Goal: Information Seeking & Learning: Learn about a topic

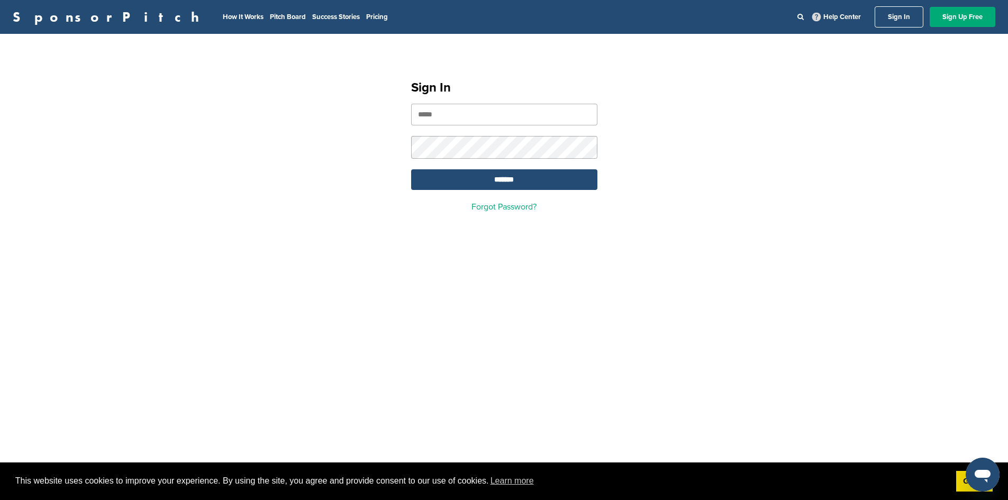
click at [443, 114] on input "email" at bounding box center [504, 115] width 186 height 22
paste input "**********"
type input "**********"
click at [411, 169] on input "*******" at bounding box center [504, 179] width 186 height 21
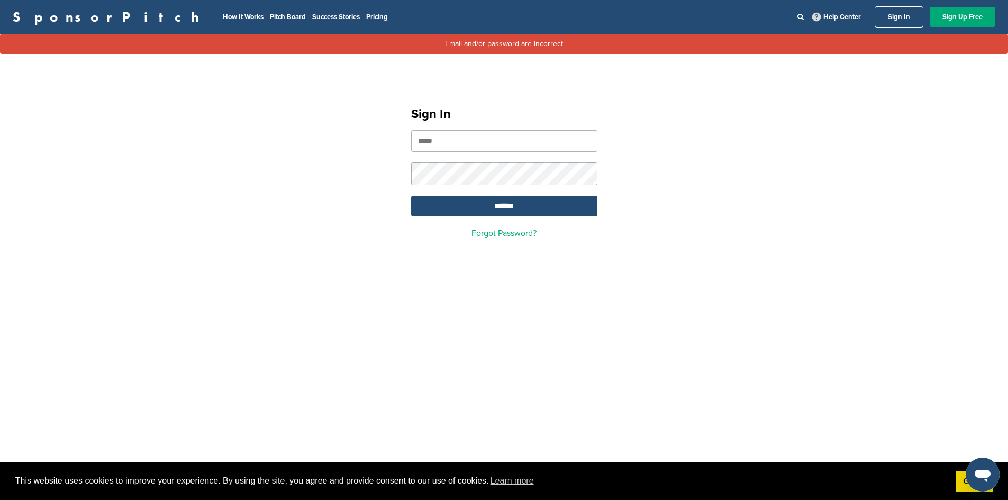
click at [455, 153] on form "*******" at bounding box center [504, 173] width 186 height 86
click at [454, 144] on input "email" at bounding box center [504, 141] width 186 height 22
type input "**********"
click at [411, 196] on input "*******" at bounding box center [504, 206] width 186 height 21
click at [911, 17] on link "Sign In" at bounding box center [899, 16] width 49 height 21
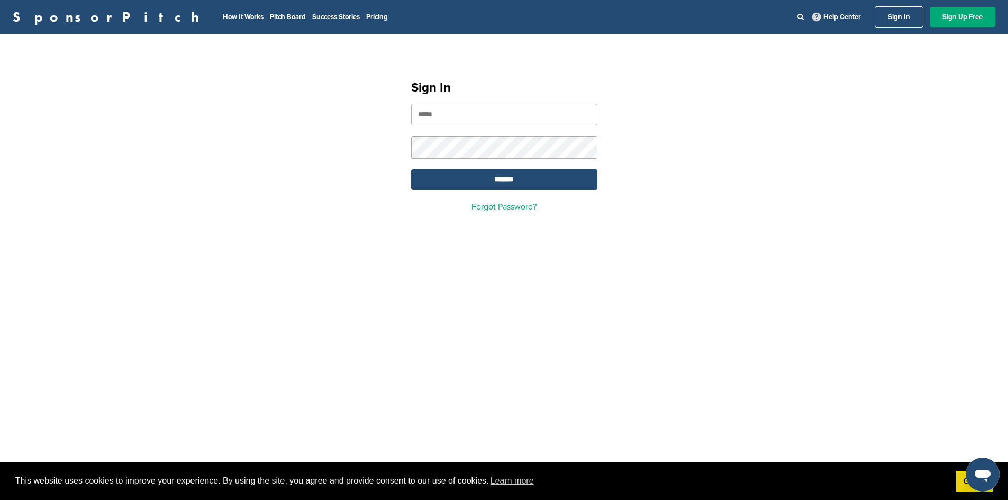
drag, startPoint x: 428, startPoint y: 110, endPoint x: 422, endPoint y: 107, distance: 6.7
click at [428, 110] on input "email" at bounding box center [504, 115] width 186 height 22
click at [460, 114] on input "email" at bounding box center [504, 115] width 186 height 22
type input "**********"
click at [459, 130] on form "**********" at bounding box center [504, 147] width 186 height 86
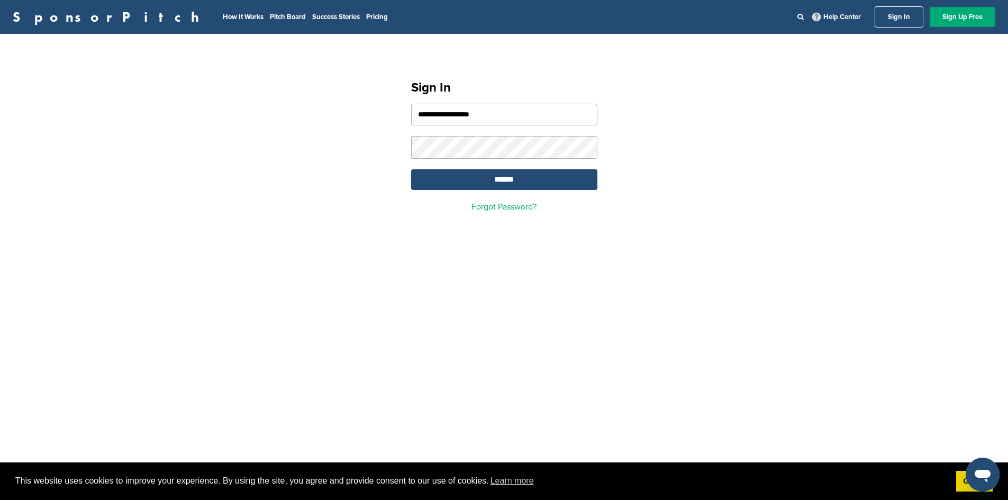
click at [411, 169] on input "*******" at bounding box center [504, 179] width 186 height 21
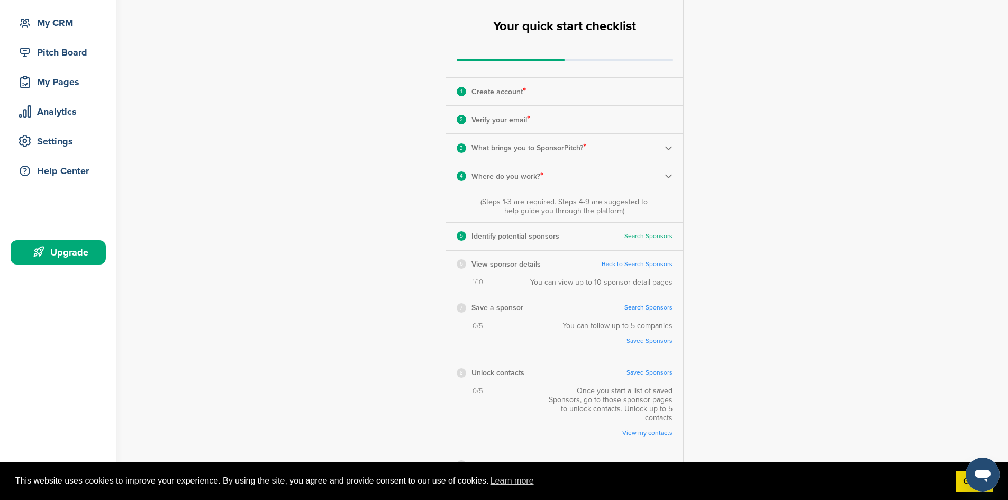
scroll to position [159, 0]
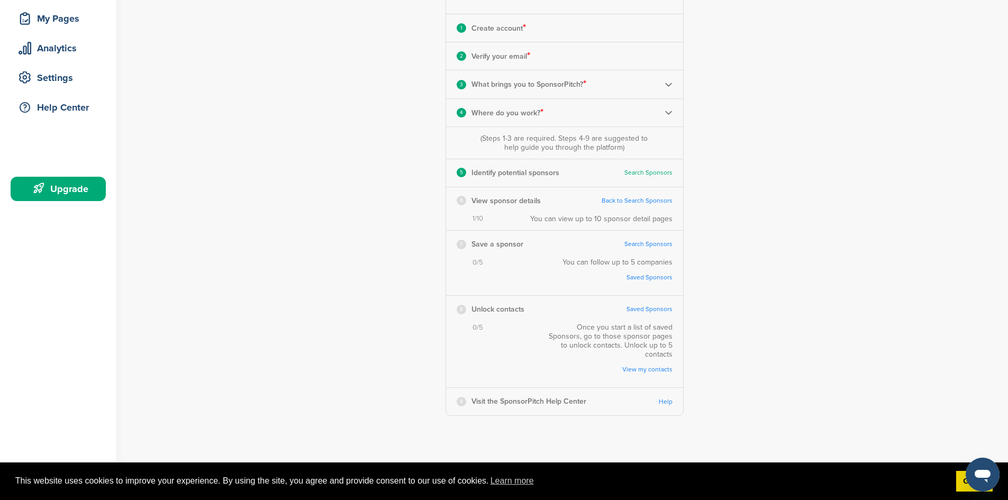
drag, startPoint x: 778, startPoint y: 99, endPoint x: 771, endPoint y: 89, distance: 12.6
click at [771, 89] on div "**********" at bounding box center [570, 170] width 875 height 586
click at [634, 205] on div "6 View sponsor details Back to Search Sponsors" at bounding box center [564, 200] width 237 height 27
click at [634, 200] on link "Back to Search Sponsors" at bounding box center [637, 201] width 71 height 8
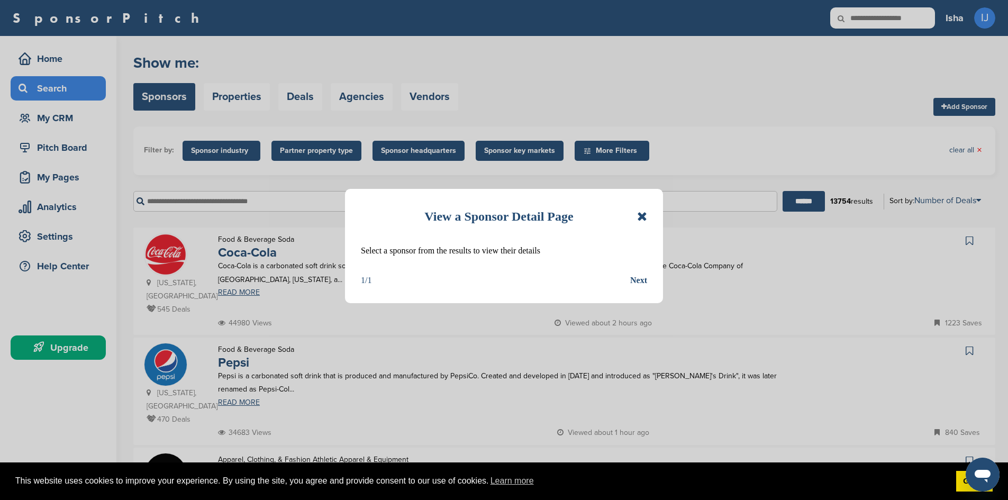
click at [645, 211] on icon at bounding box center [642, 216] width 10 height 13
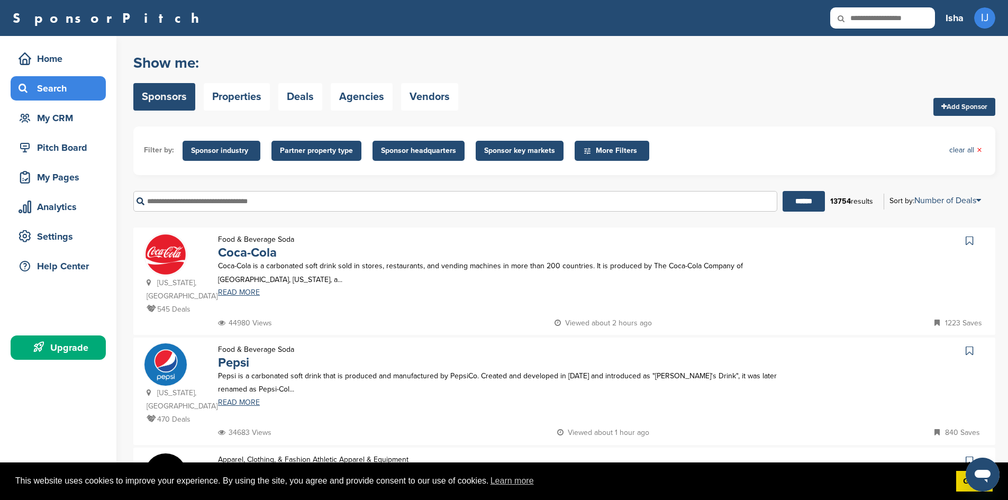
click at [276, 210] on input "text" at bounding box center [455, 201] width 644 height 21
click at [783, 191] on input "******" at bounding box center [804, 201] width 42 height 21
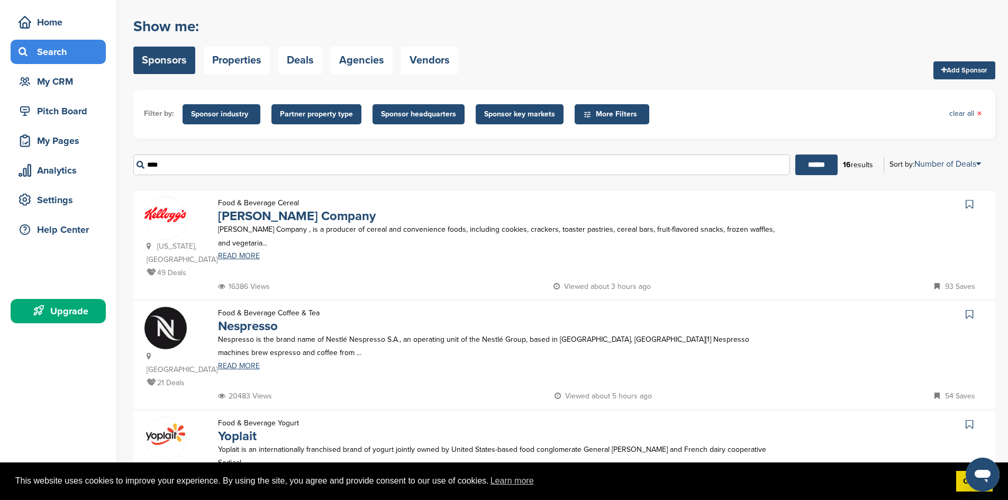
scroll to position [53, 0]
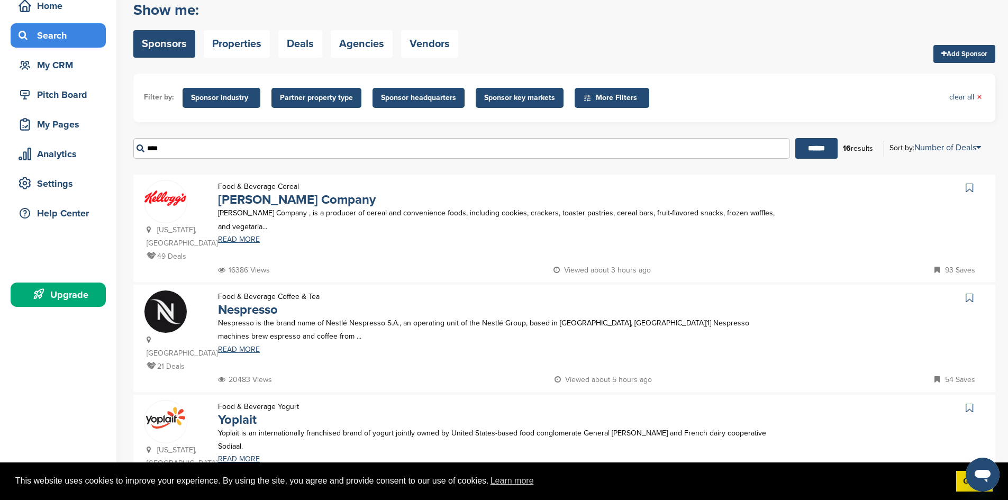
drag, startPoint x: 68, startPoint y: 396, endPoint x: 0, endPoint y: 397, distance: 68.3
click at [612, 89] on span "More Filters" at bounding box center [612, 98] width 75 height 20
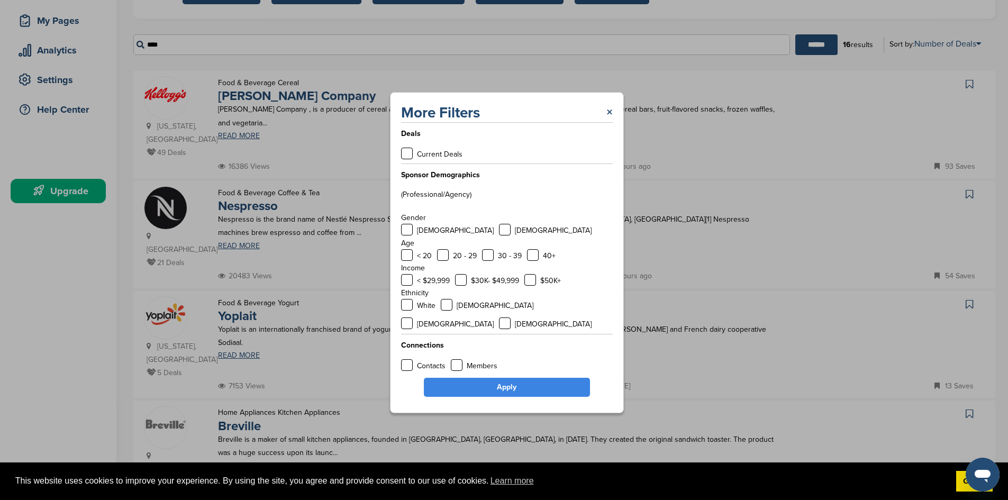
scroll to position [159, 0]
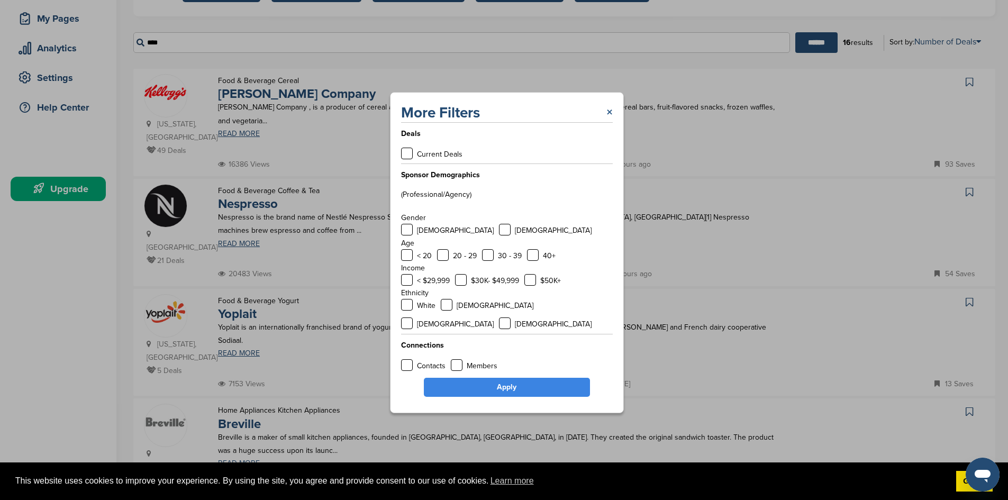
click at [607, 122] on link "×" at bounding box center [610, 112] width 6 height 19
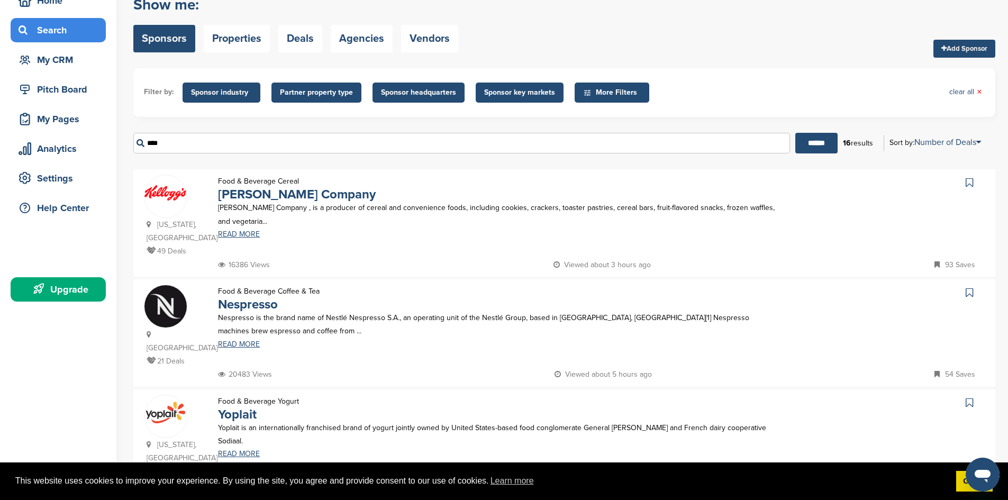
scroll to position [0, 0]
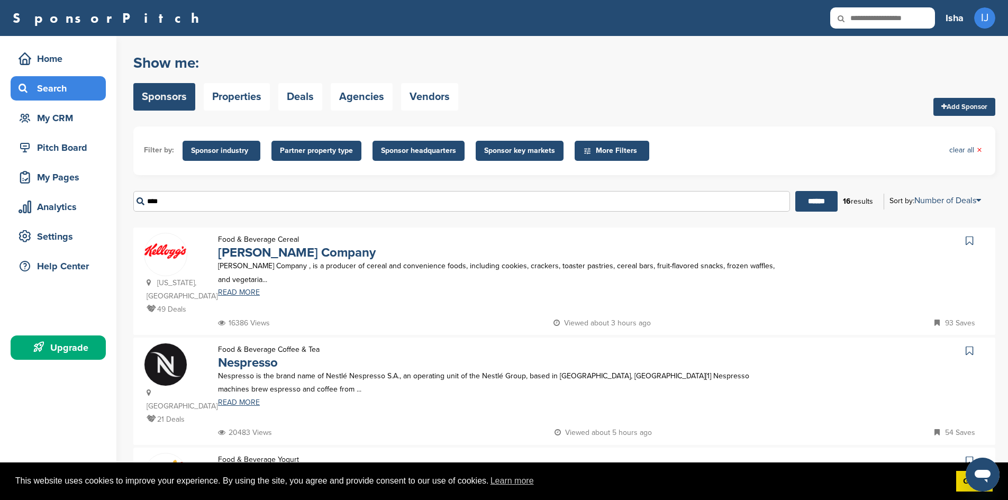
click at [687, 150] on ul "Filter by: Sponsor industry Sponsor Industry × Apparel, Clothing, & Fashion Acc…" at bounding box center [564, 151] width 841 height 28
click at [721, 200] on input "****" at bounding box center [461, 201] width 657 height 21
click at [719, 200] on input "****" at bounding box center [461, 201] width 657 height 21
type input "*"
click at [316, 151] on span "Partner property type" at bounding box center [316, 151] width 73 height 12
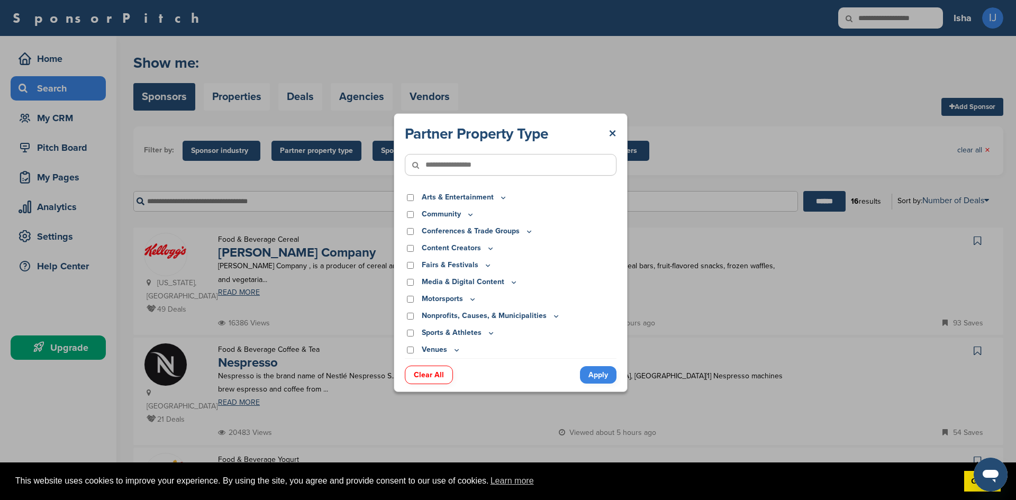
click at [238, 146] on div "Partner Property Type × Arts & Entertainment Actor/Actress Amusement Park Aquar…" at bounding box center [510, 252] width 1021 height 505
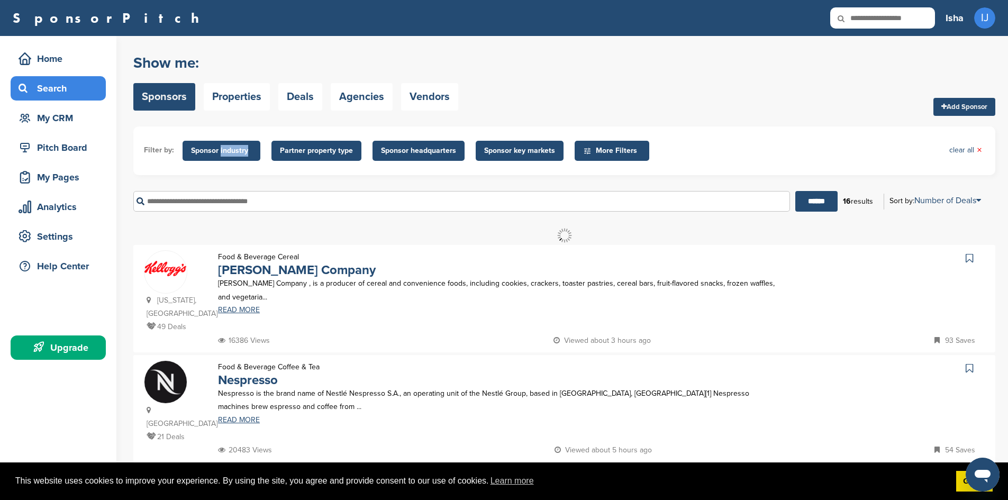
click at [238, 146] on span "Sponsor industry" at bounding box center [221, 151] width 61 height 12
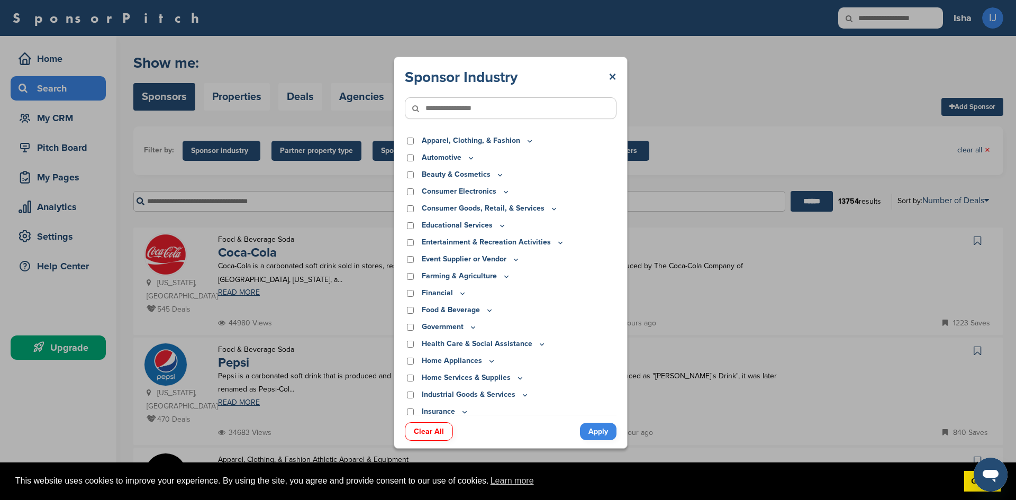
click at [238, 175] on div "Sponsor Industry × Apparel, Clothing, & Fashion Accessories Athletic Apparel & …" at bounding box center [510, 252] width 1021 height 505
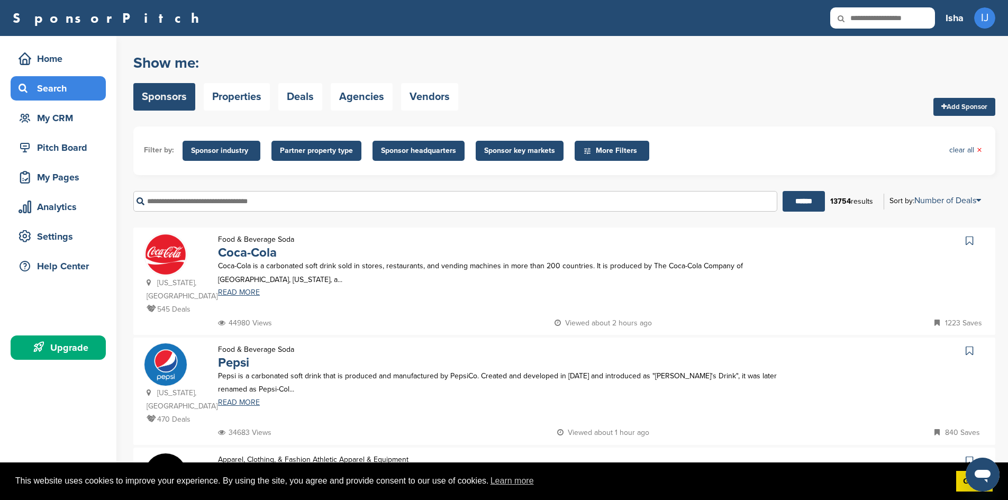
click at [410, 155] on span "Sponsor headquarters" at bounding box center [418, 151] width 75 height 12
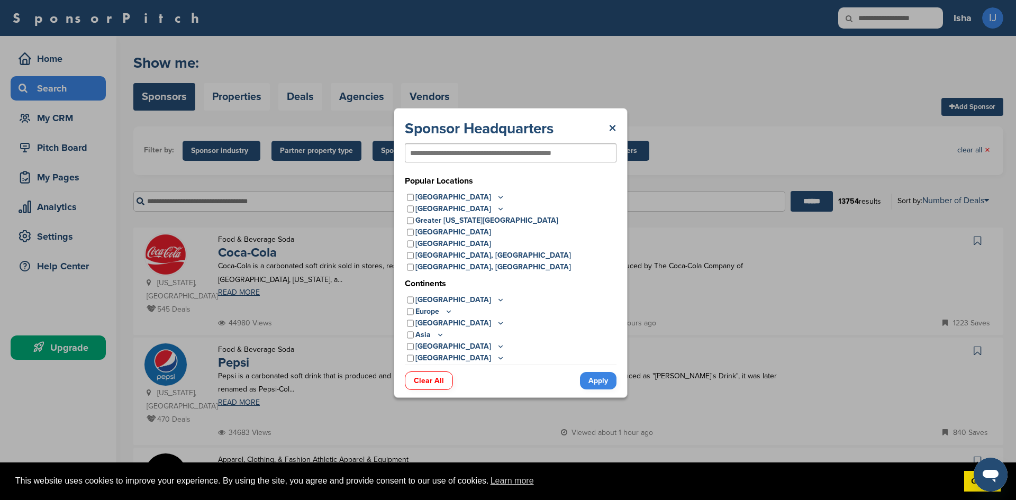
click at [441, 332] on icon at bounding box center [440, 334] width 8 height 9
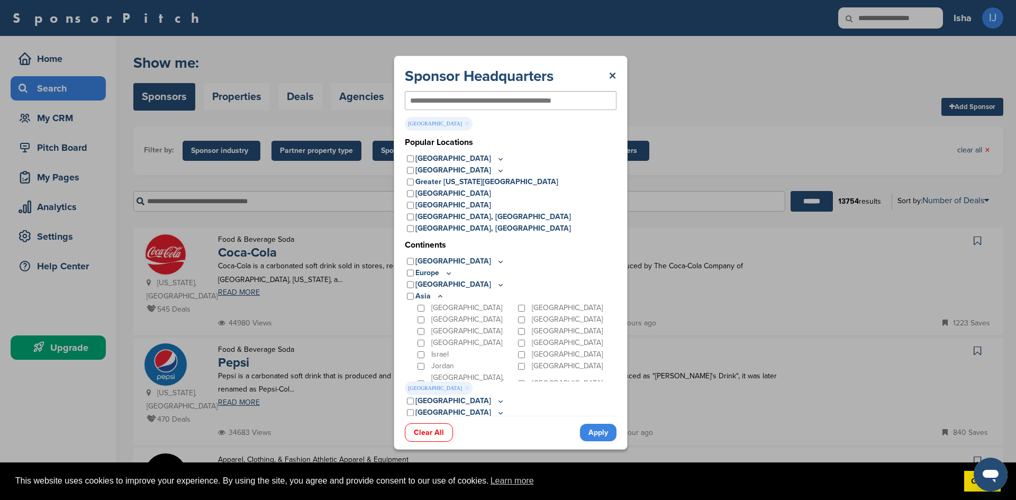
click at [591, 432] on link "Apply" at bounding box center [598, 432] width 37 height 17
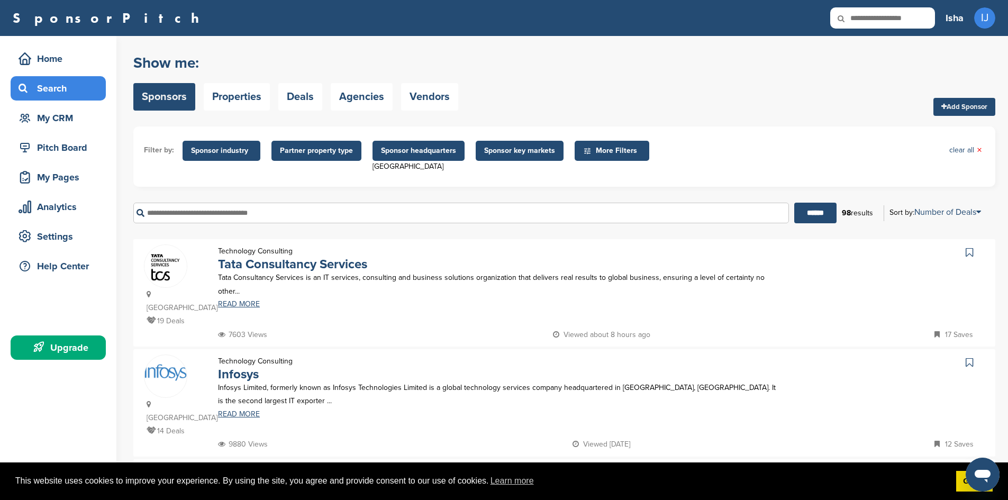
click at [504, 146] on span "Sponsor key markets" at bounding box center [519, 151] width 71 height 12
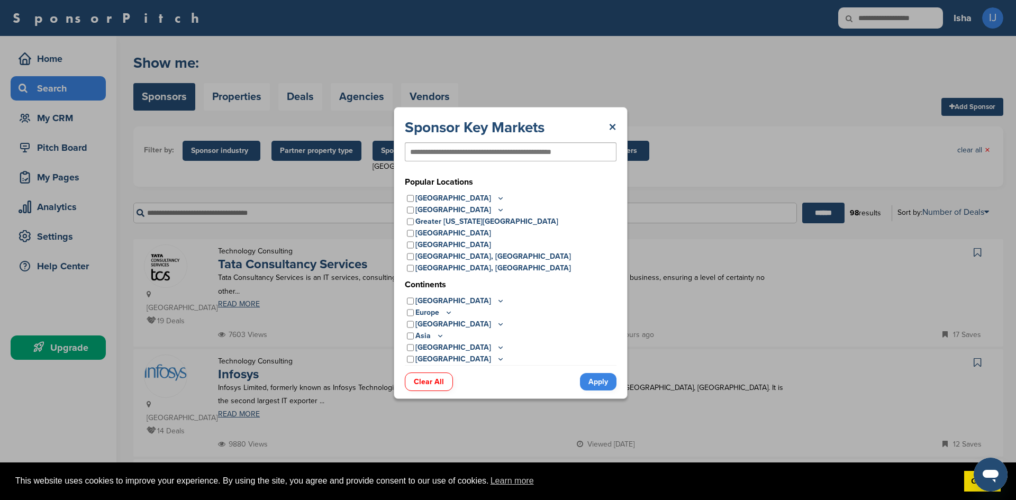
click at [437, 336] on icon at bounding box center [440, 335] width 8 height 9
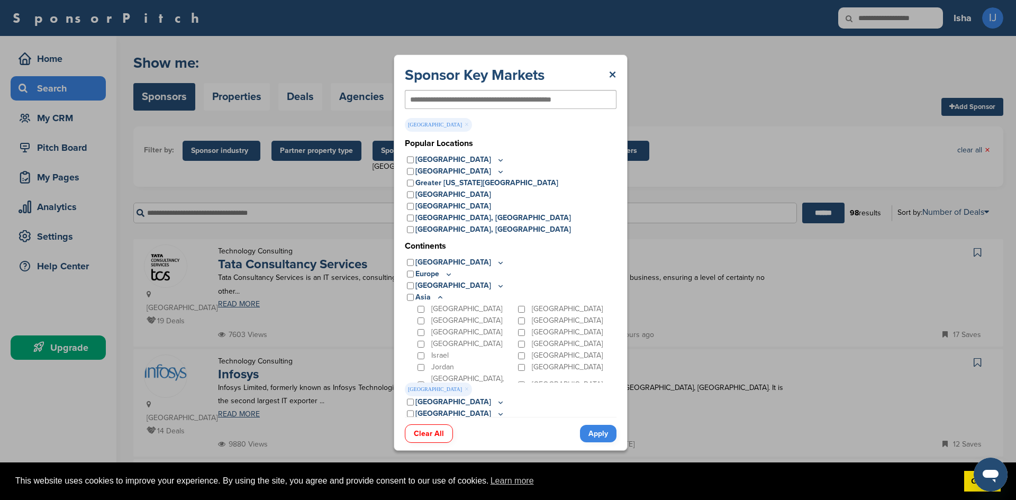
click at [601, 433] on link "Apply" at bounding box center [598, 433] width 37 height 17
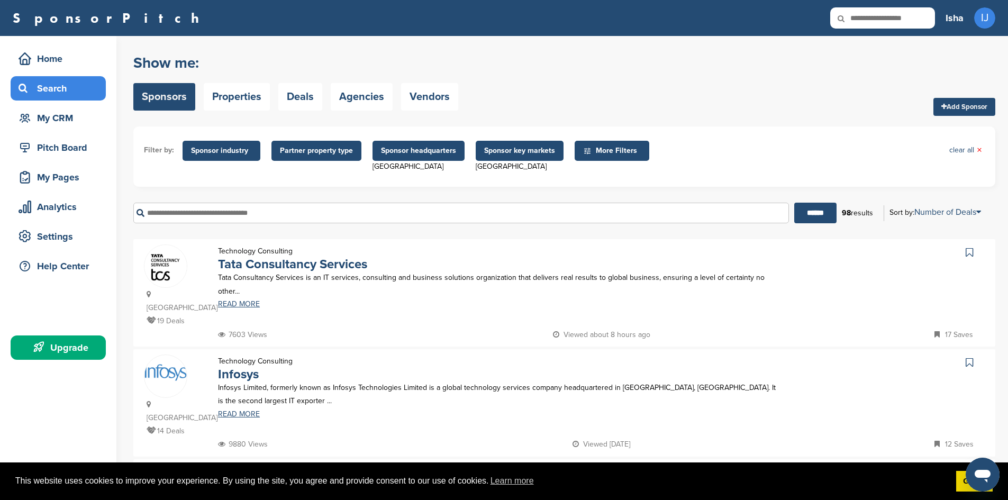
click at [299, 153] on span "Partner property type" at bounding box center [316, 151] width 73 height 12
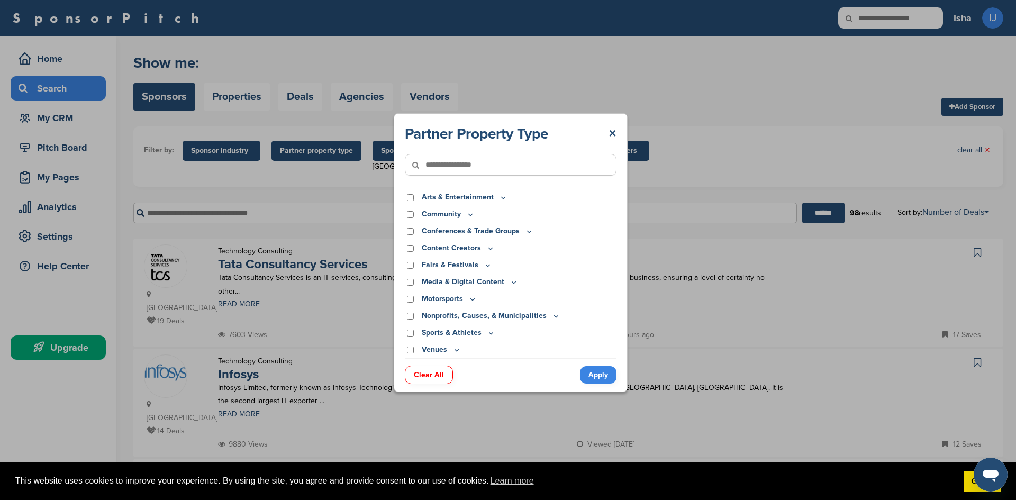
click at [206, 153] on div "Partner Property Type × Arts & Entertainment Actor/Actress Amusement Park Aquar…" at bounding box center [510, 252] width 1021 height 505
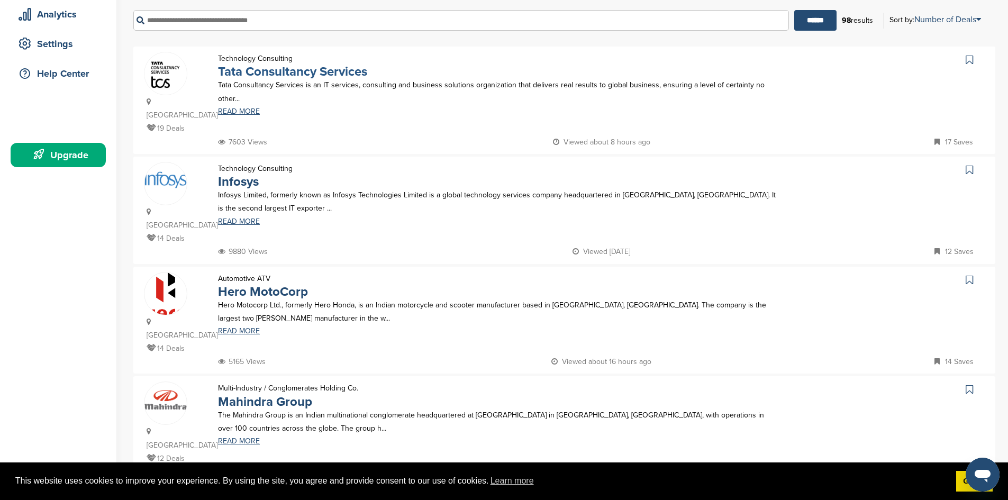
scroll to position [212, 0]
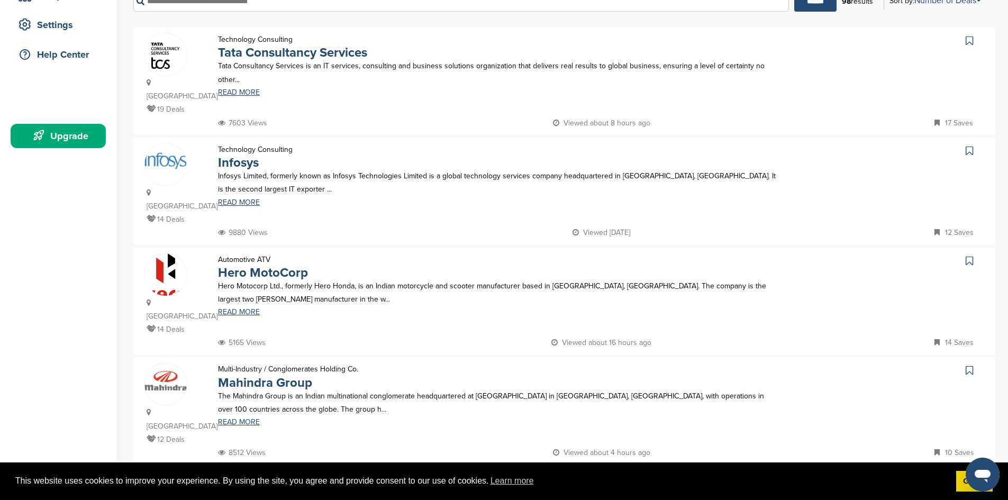
click at [426, 116] on div "7603 Views Viewed about 8 hours ago 17 Saves" at bounding box center [600, 122] width 770 height 13
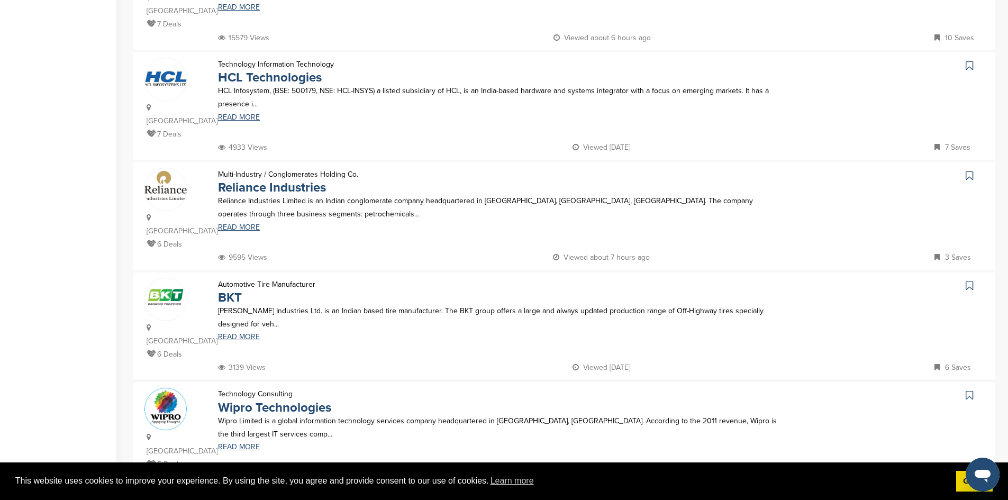
scroll to position [900, 0]
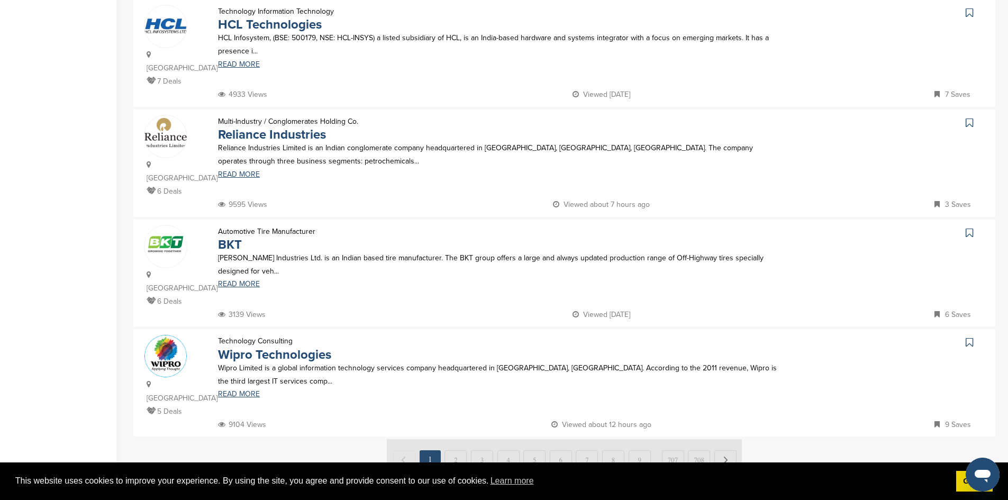
click at [457, 439] on img at bounding box center [564, 459] width 355 height 40
click at [454, 439] on img at bounding box center [564, 459] width 355 height 40
click at [729, 439] on img at bounding box center [564, 459] width 355 height 40
drag, startPoint x: 766, startPoint y: 309, endPoint x: 684, endPoint y: 374, distance: 105.1
click at [684, 500] on h1 "Scroll through thousands of sponsors instantly" at bounding box center [564, 509] width 862 height 19
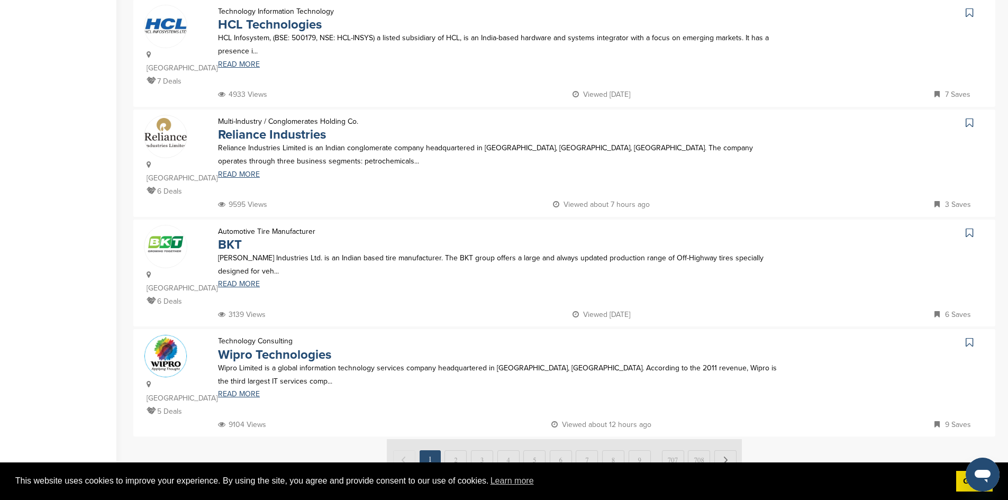
click at [767, 500] on h1 "Scroll through thousands of sponsors instantly" at bounding box center [564, 509] width 862 height 19
click at [727, 439] on img at bounding box center [564, 459] width 355 height 40
click at [454, 439] on img at bounding box center [564, 459] width 355 height 40
drag, startPoint x: 455, startPoint y: 328, endPoint x: 449, endPoint y: 330, distance: 5.9
click at [449, 439] on img at bounding box center [564, 459] width 355 height 40
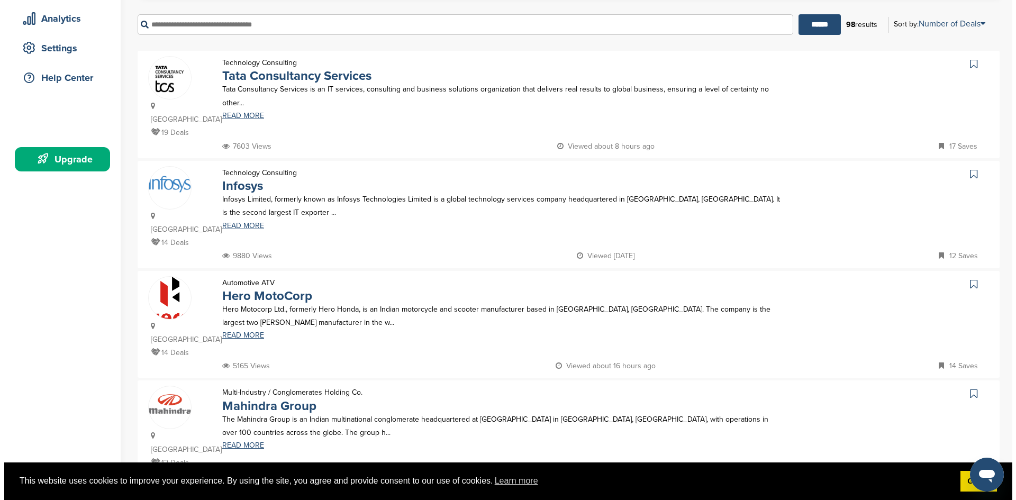
scroll to position [0, 0]
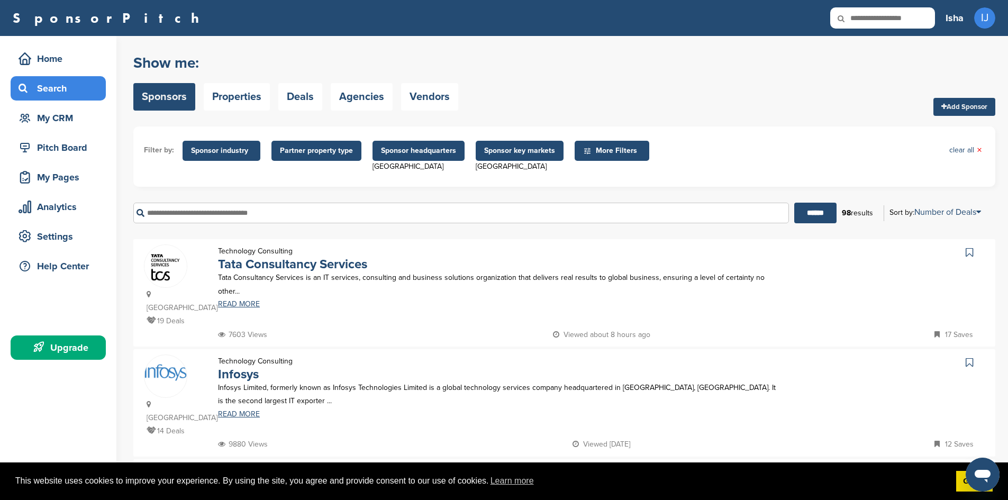
click at [237, 150] on span "Sponsor industry" at bounding box center [221, 151] width 61 height 12
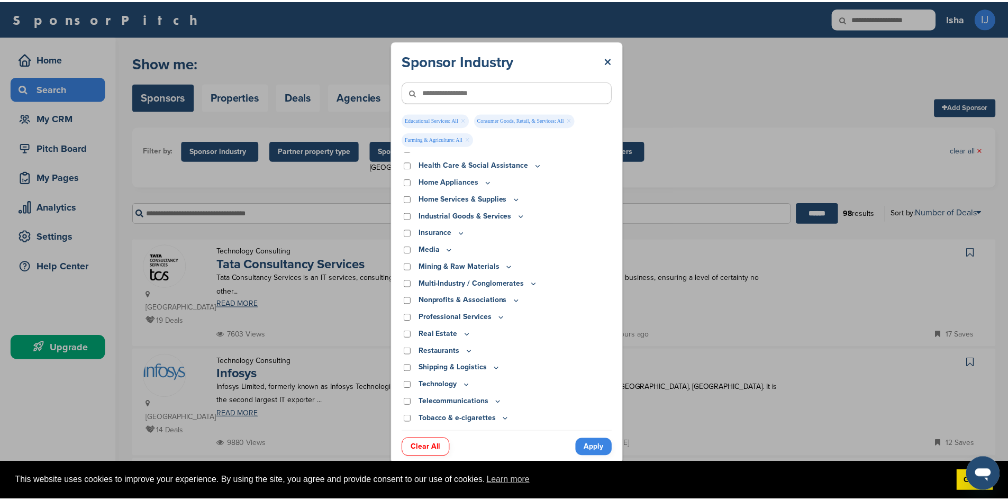
scroll to position [250, 0]
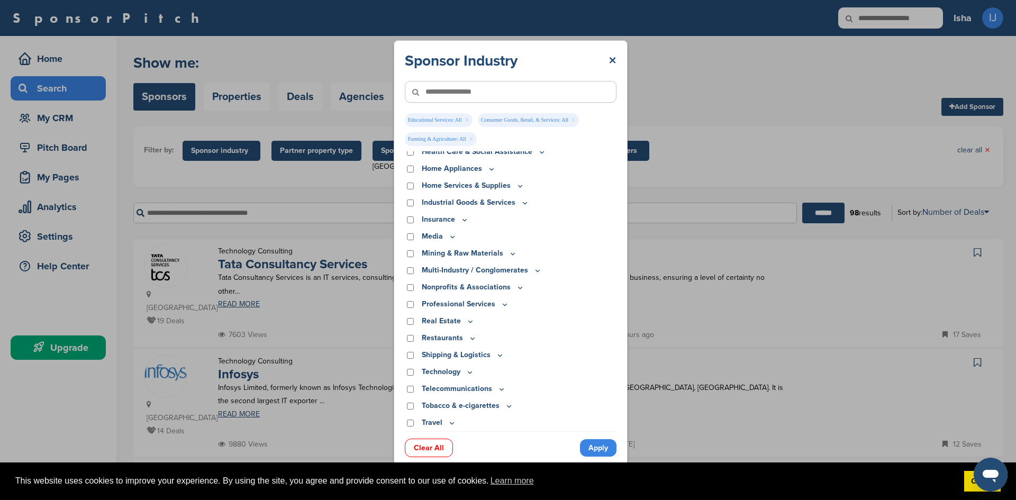
click at [406, 319] on div "Real Estate" at bounding box center [511, 321] width 212 height 12
click at [608, 445] on link "Apply" at bounding box center [598, 447] width 37 height 17
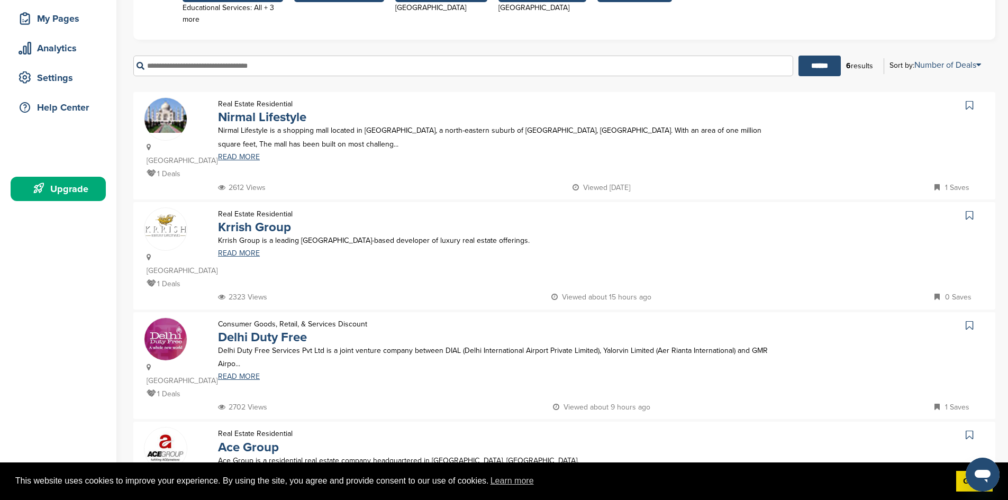
scroll to position [212, 0]
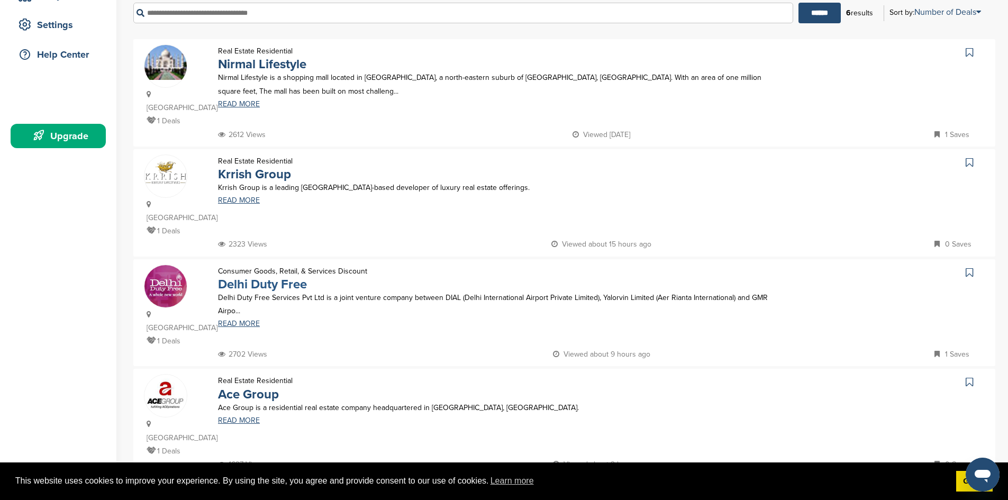
click at [268, 277] on link "Delhi Duty Free" at bounding box center [262, 284] width 89 height 15
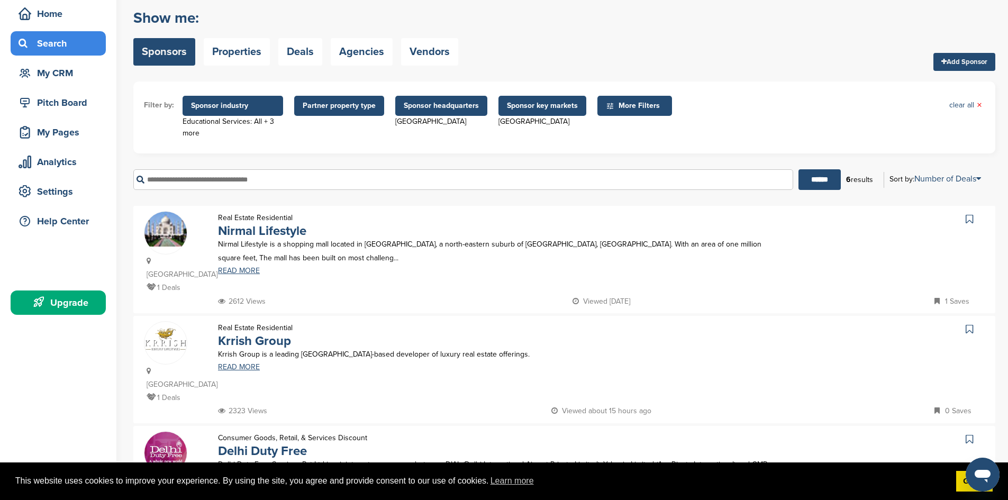
scroll to position [106, 0]
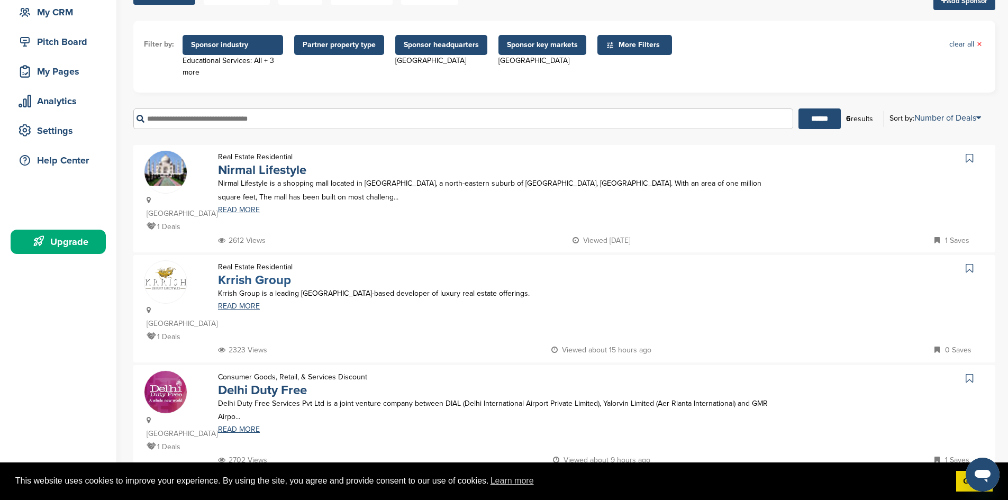
click at [249, 273] on link "Krrish Group" at bounding box center [254, 280] width 73 height 15
click at [204, 47] on span "Sponsor industry" at bounding box center [233, 45] width 84 height 12
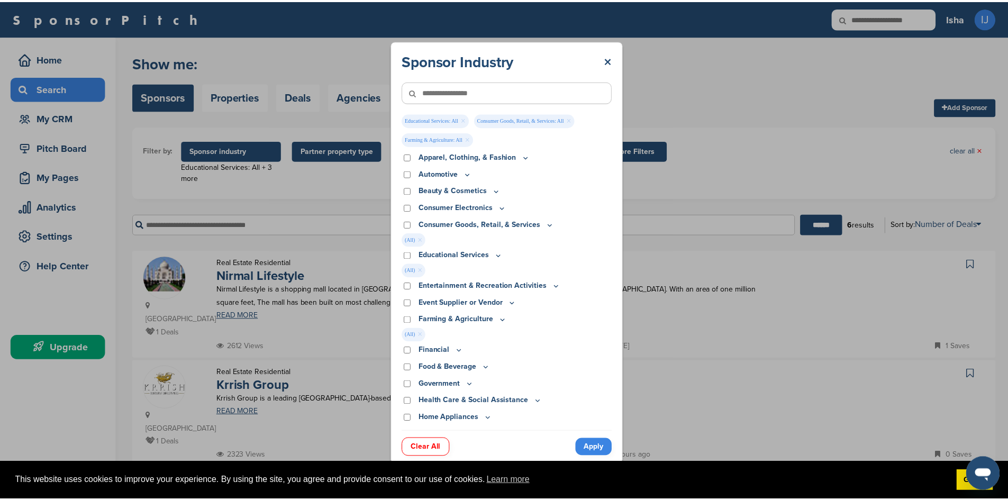
scroll to position [0, 0]
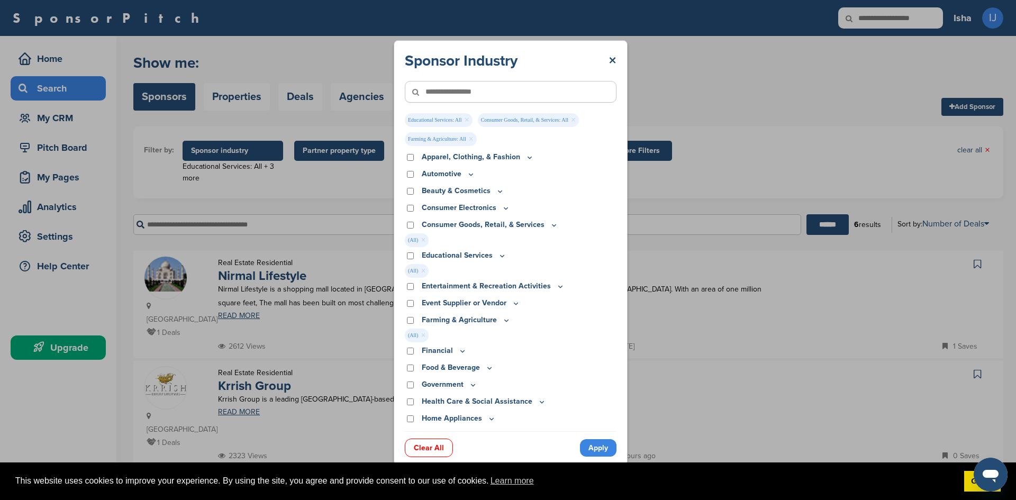
click at [409, 316] on div "Farming & Agriculture" at bounding box center [511, 320] width 212 height 12
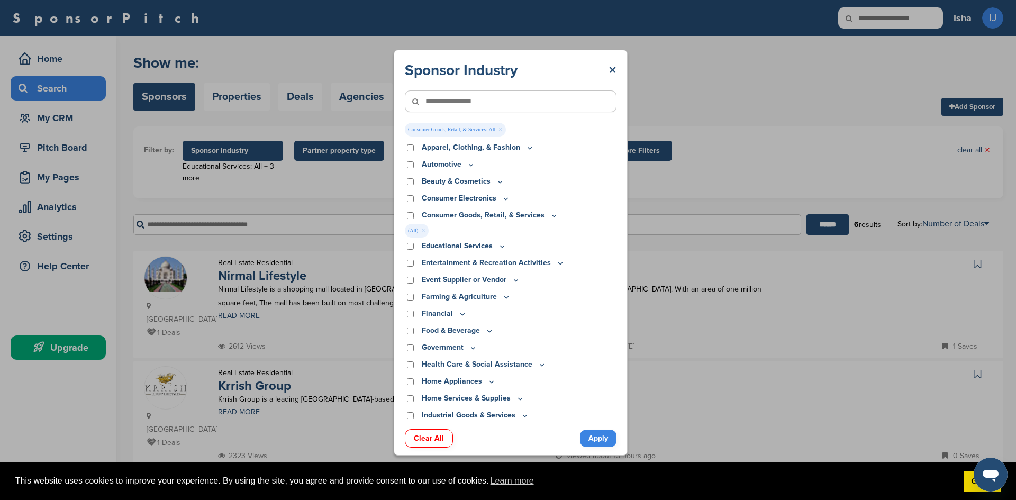
click at [590, 432] on link "Apply" at bounding box center [598, 438] width 37 height 17
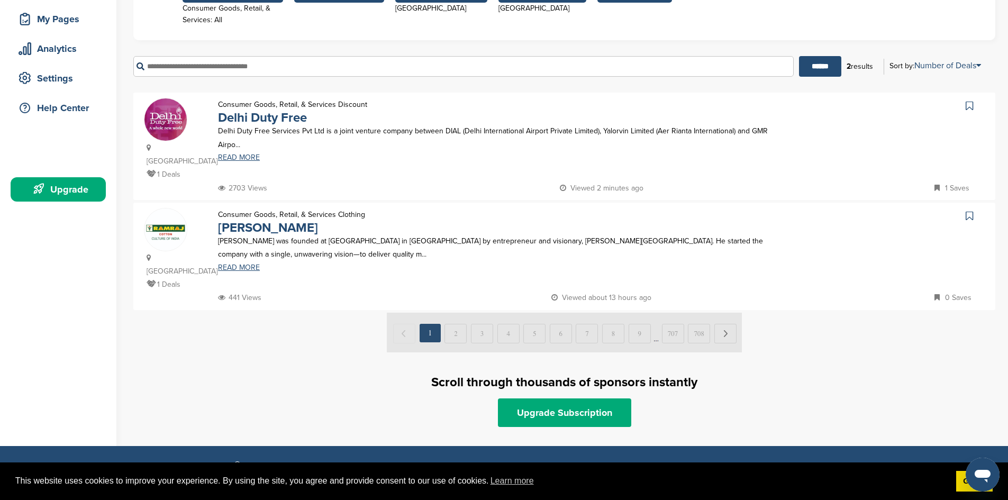
scroll to position [159, 0]
drag, startPoint x: 348, startPoint y: 310, endPoint x: 298, endPoint y: 317, distance: 50.2
click at [298, 317] on div at bounding box center [564, 332] width 862 height 41
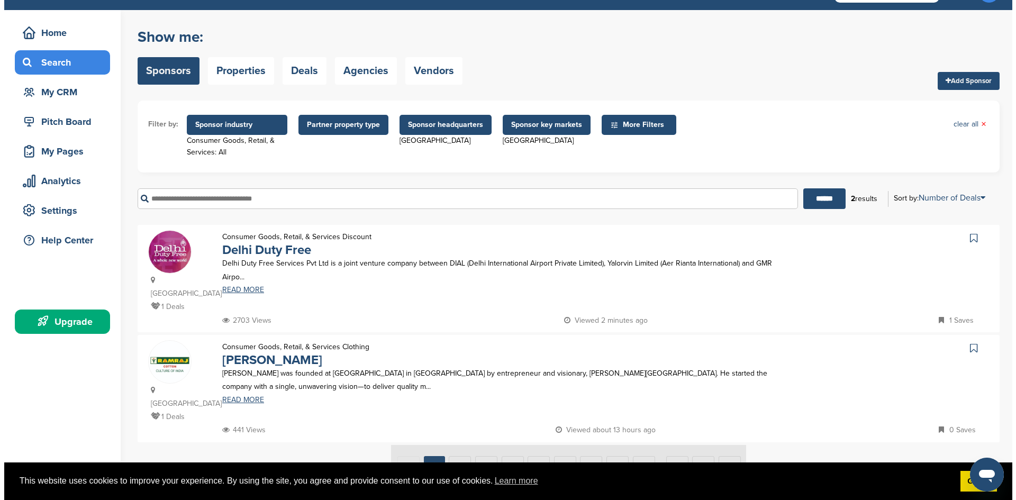
scroll to position [0, 0]
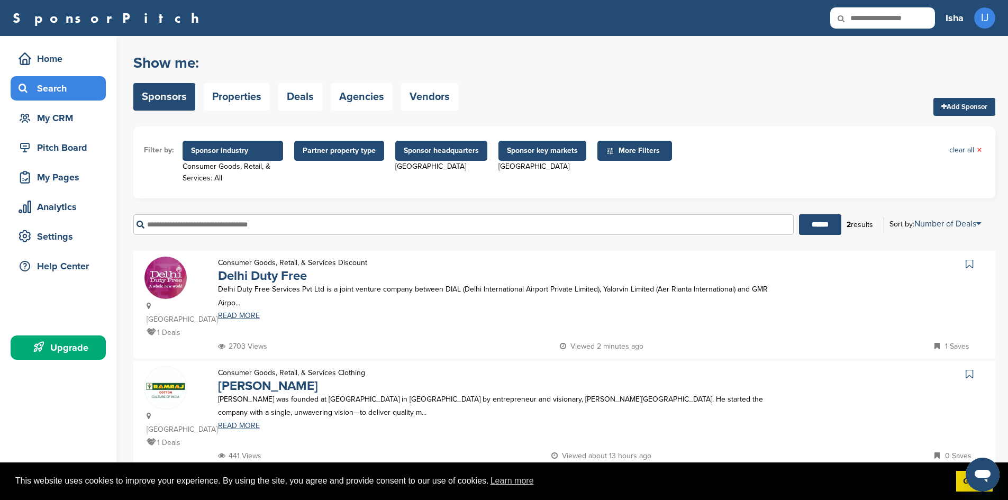
click at [234, 152] on span "Sponsor industry" at bounding box center [233, 151] width 84 height 12
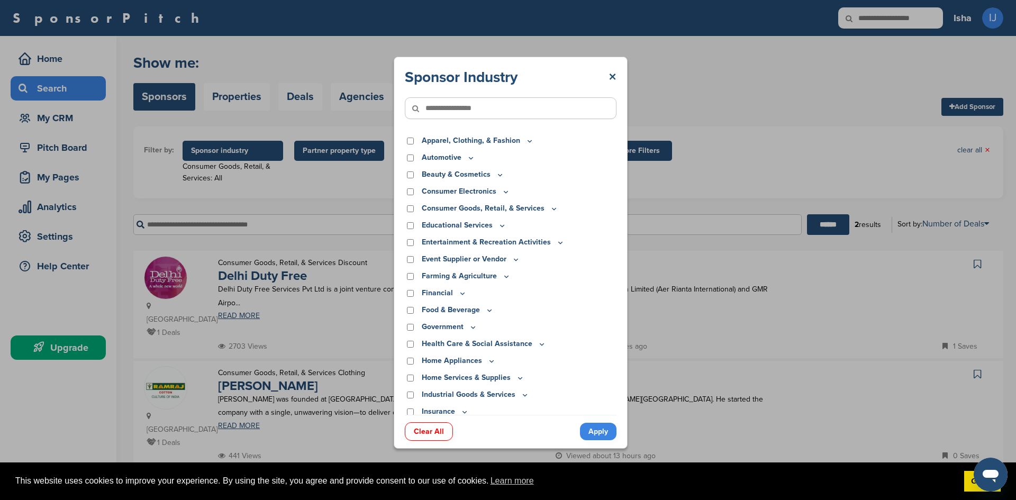
click at [406, 339] on div "Health Care & Social Assistance" at bounding box center [511, 344] width 212 height 12
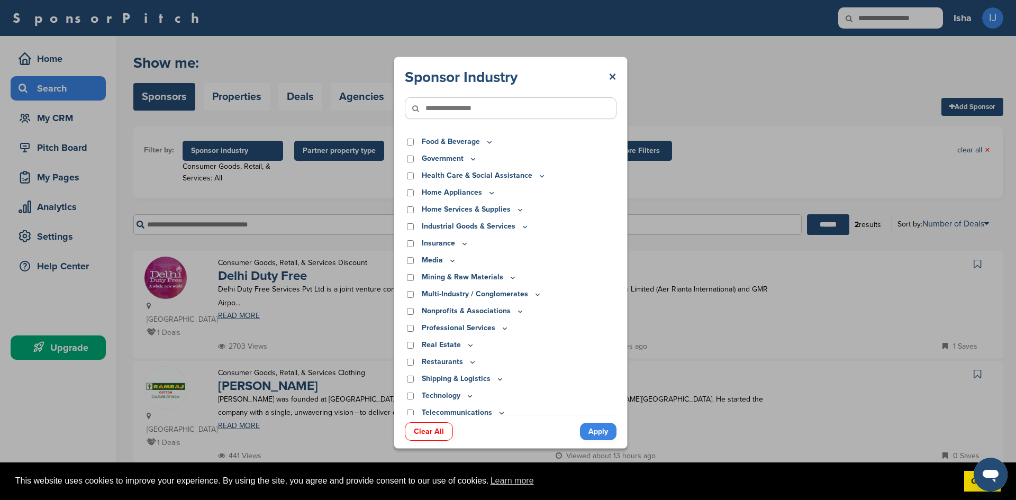
scroll to position [156, 0]
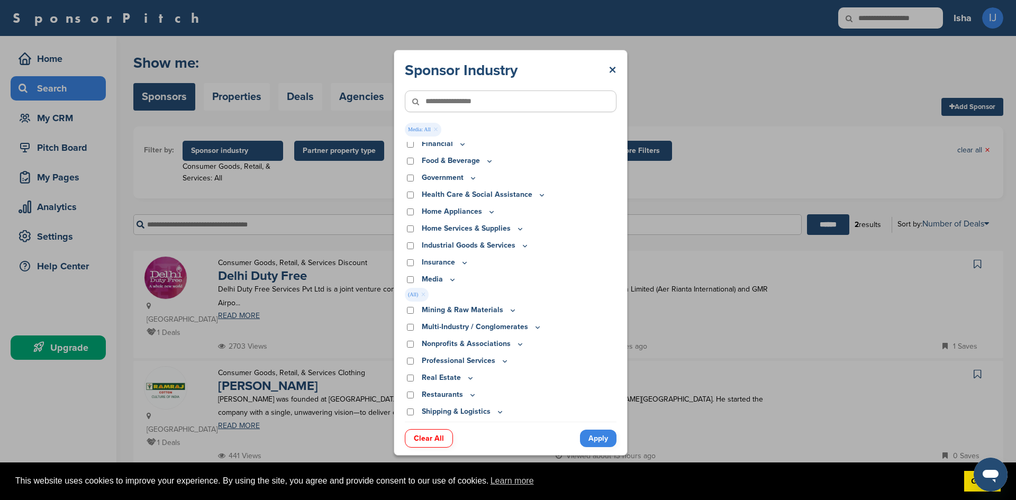
click at [607, 441] on link "Apply" at bounding box center [598, 438] width 37 height 17
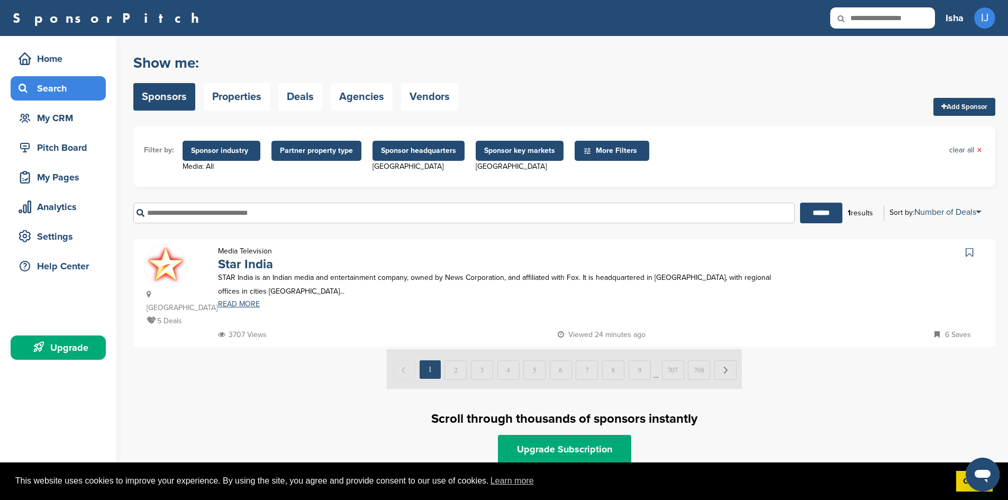
drag, startPoint x: 301, startPoint y: 395, endPoint x: 202, endPoint y: 395, distance: 99.0
click at [202, 395] on div "India 5 Deals Media Television Star India STAR India is an Indian media and ent…" at bounding box center [564, 351] width 862 height 224
click at [197, 140] on ul "Filter by: Sponsor industry Media: All Sponsor Industry × Media: All × Apparel,…" at bounding box center [564, 156] width 841 height 39
drag, startPoint x: 198, startPoint y: 140, endPoint x: 197, endPoint y: 148, distance: 7.6
click at [197, 143] on ul "Filter by: Sponsor industry Media: All Sponsor Industry × Media: All × Apparel,…" at bounding box center [564, 156] width 841 height 39
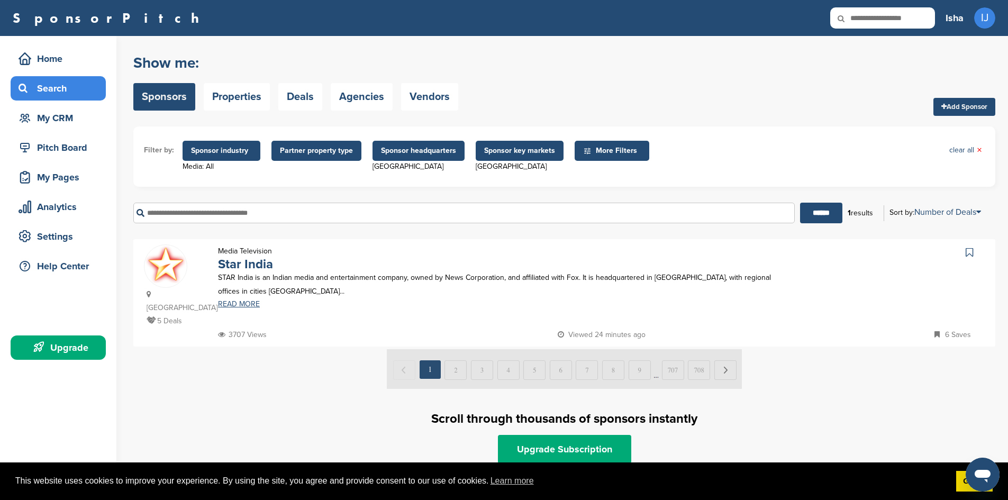
click at [197, 148] on span "Sponsor industry" at bounding box center [221, 151] width 61 height 12
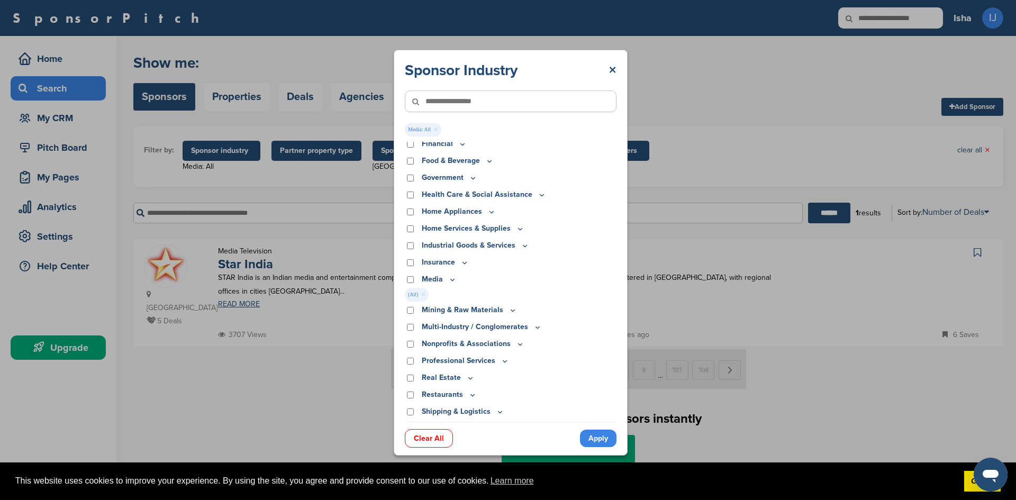
click at [428, 440] on link "Clear All" at bounding box center [429, 438] width 48 height 19
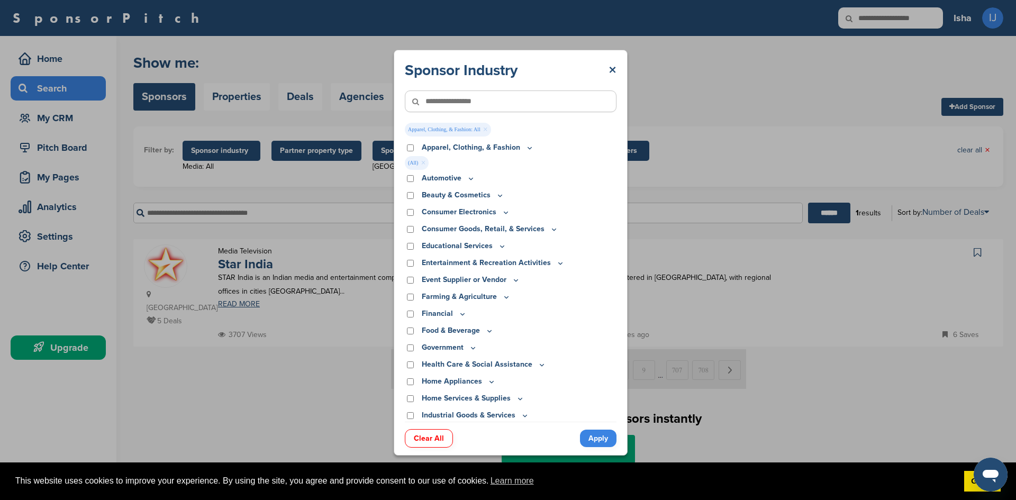
click at [601, 437] on link "Apply" at bounding box center [598, 438] width 37 height 17
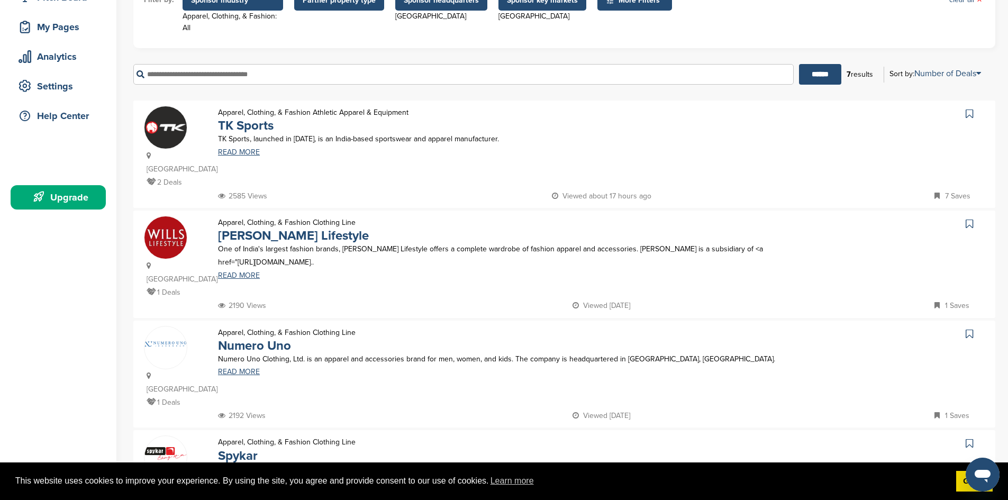
scroll to position [212, 0]
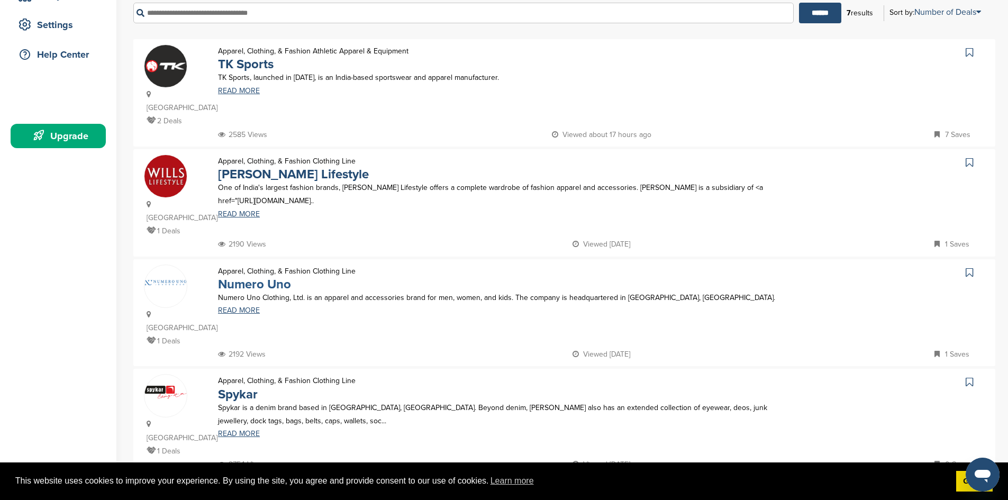
click at [255, 277] on link "Numero Uno" at bounding box center [254, 284] width 73 height 15
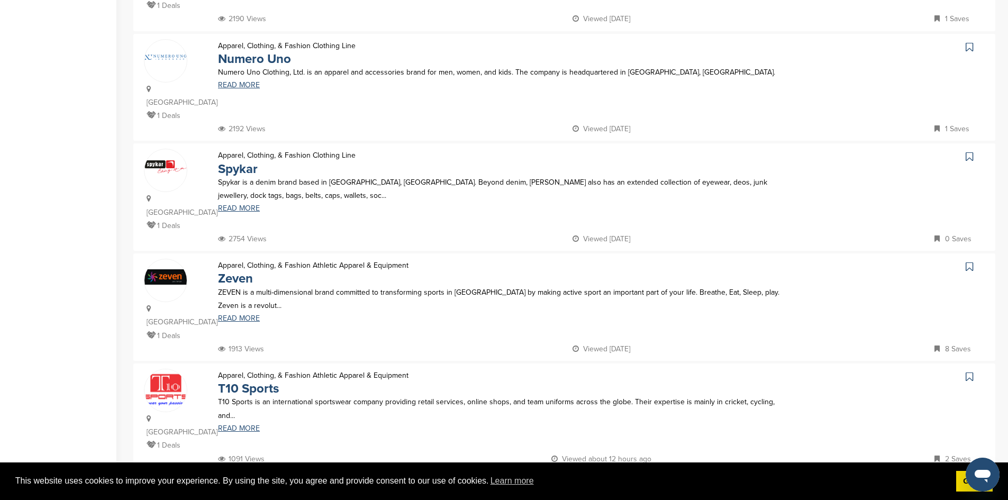
scroll to position [423, 0]
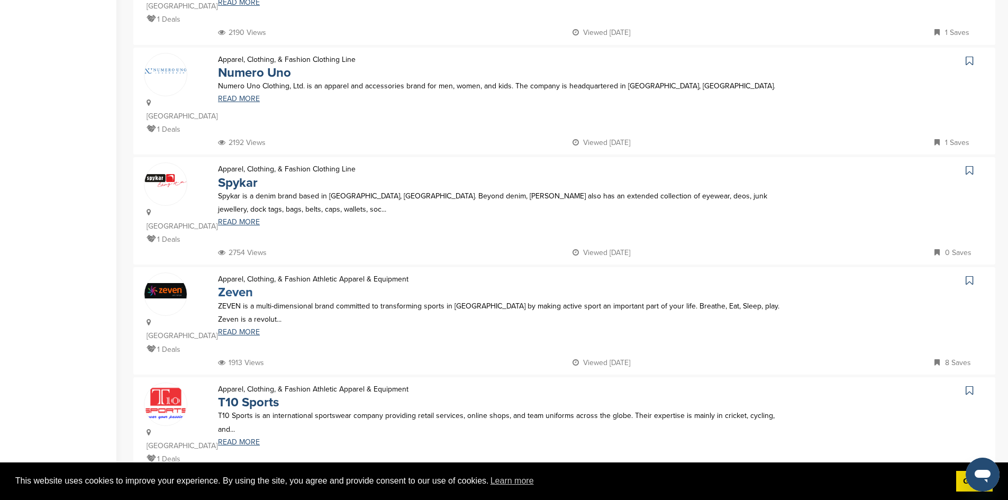
click at [221, 285] on link "Zeven" at bounding box center [235, 292] width 35 height 15
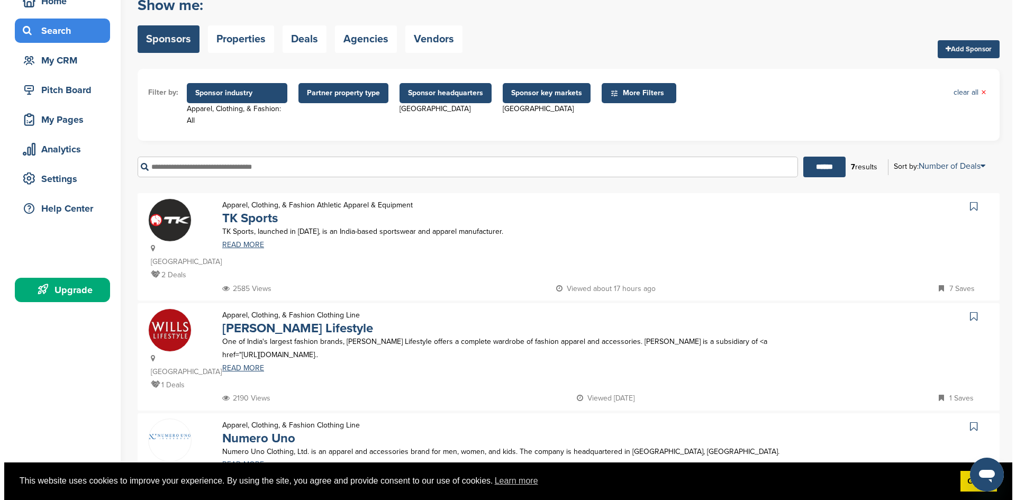
scroll to position [0, 0]
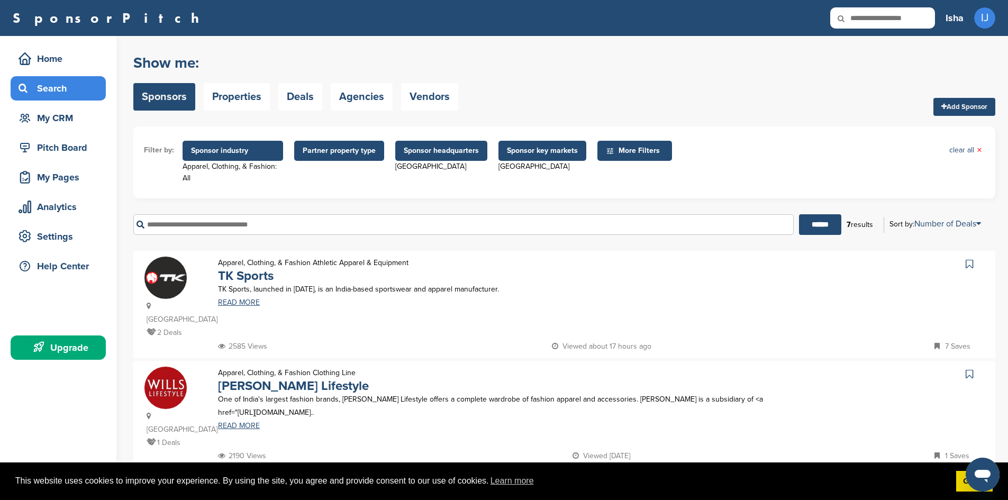
click at [227, 151] on span "Sponsor industry" at bounding box center [233, 151] width 84 height 12
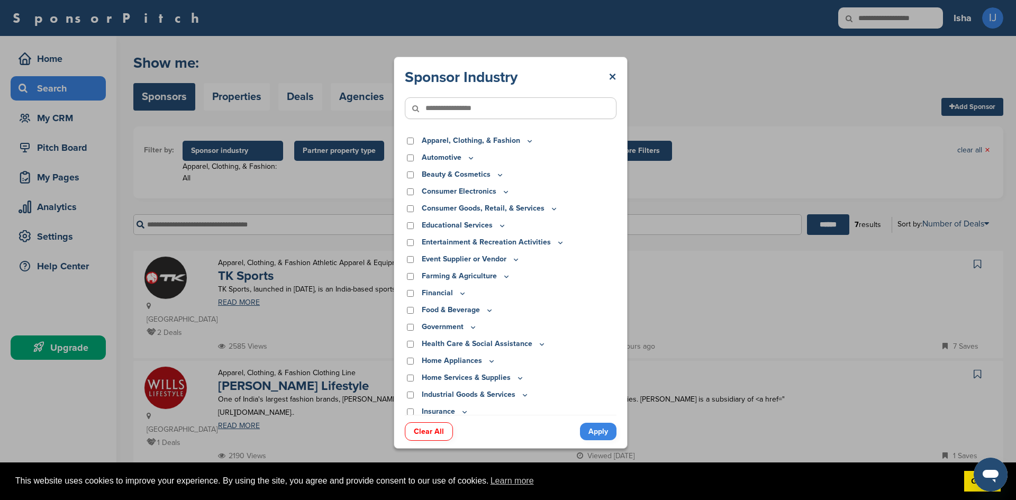
click at [416, 228] on div "Educational Services" at bounding box center [511, 226] width 212 height 12
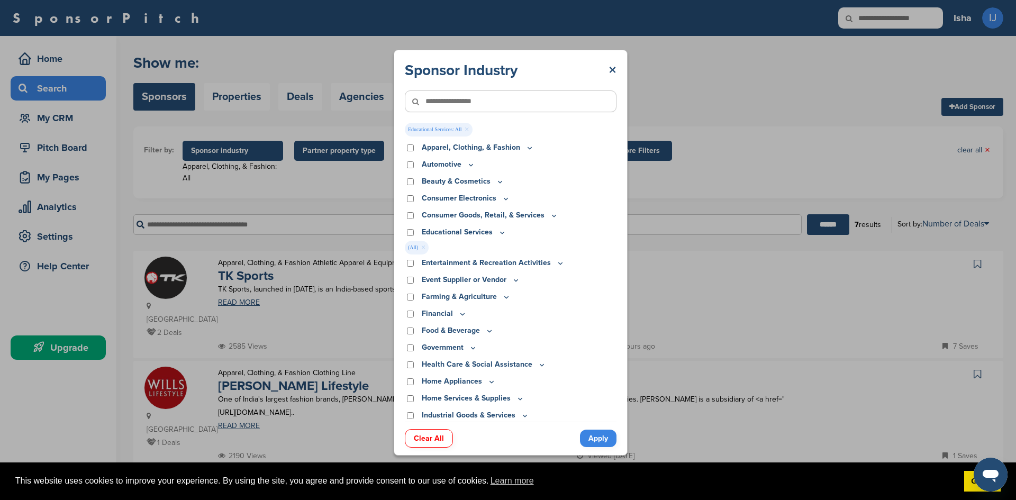
click at [587, 444] on link "Apply" at bounding box center [598, 438] width 37 height 17
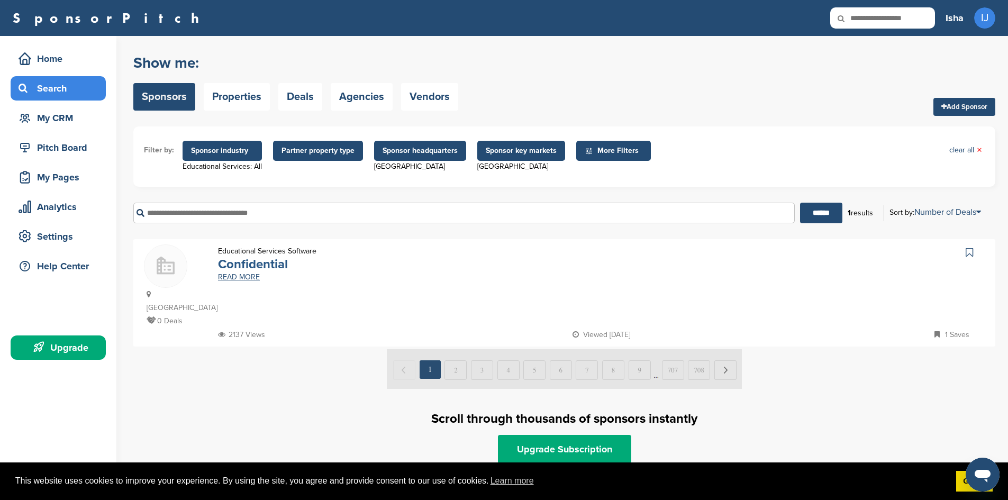
click at [255, 269] on link "Confidential" at bounding box center [253, 264] width 70 height 15
drag, startPoint x: 289, startPoint y: 332, endPoint x: 190, endPoint y: 350, distance: 100.6
click at [190, 350] on div at bounding box center [564, 369] width 862 height 41
click at [225, 153] on span "Sponsor industry" at bounding box center [222, 151] width 62 height 12
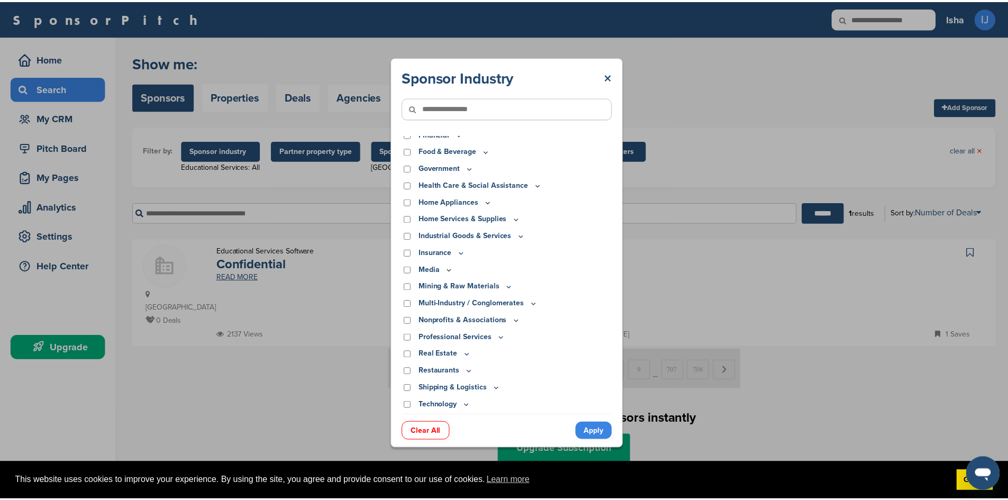
scroll to position [209, 0]
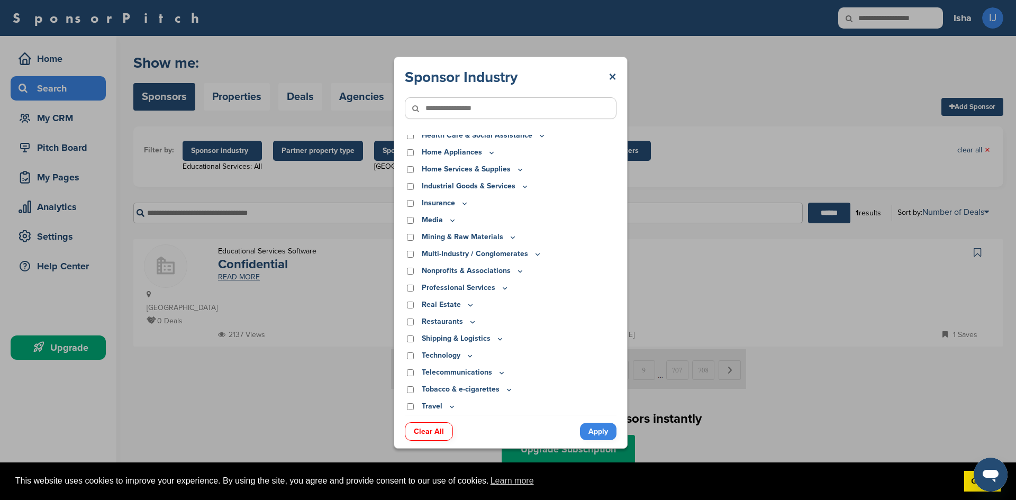
click at [292, 437] on div "Sponsor Industry × Apparel, Clothing, & Fashion Accessories Athletic Apparel & …" at bounding box center [510, 252] width 1021 height 505
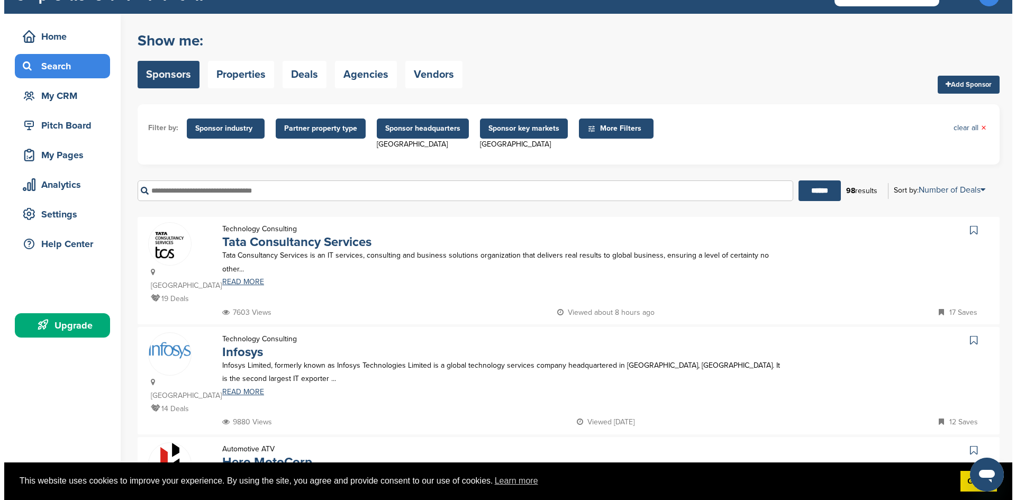
scroll to position [0, 0]
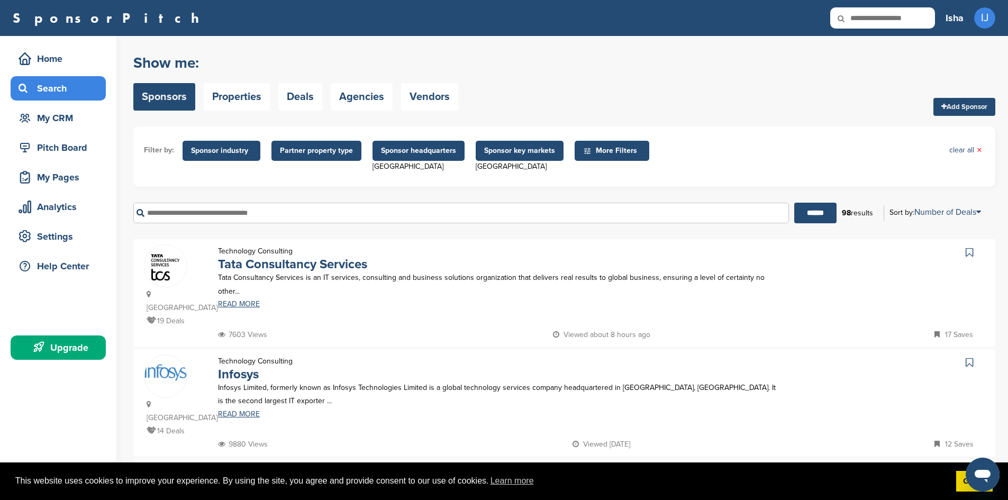
click at [249, 146] on span "Sponsor industry" at bounding box center [221, 151] width 61 height 12
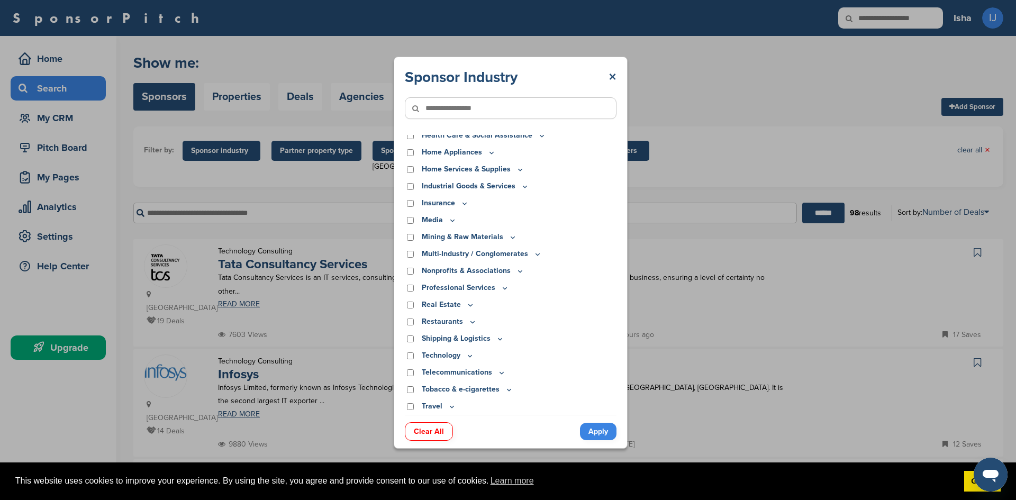
drag, startPoint x: 529, startPoint y: 241, endPoint x: 537, endPoint y: 202, distance: 40.0
click at [537, 202] on div "Insurance" at bounding box center [511, 203] width 212 height 12
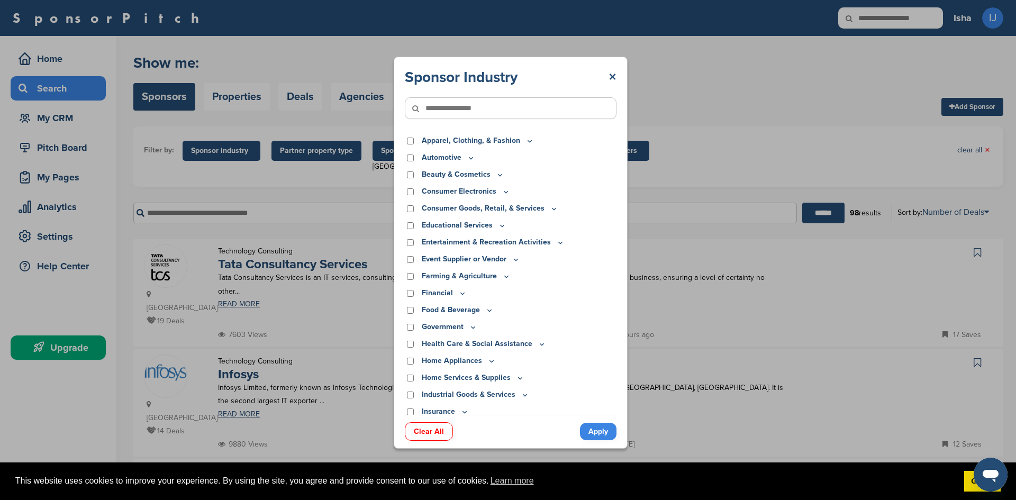
click at [650, 62] on div "Sponsor Industry × Apparel, Clothing, & Fashion Accessories Athletic Apparel & …" at bounding box center [510, 252] width 1021 height 505
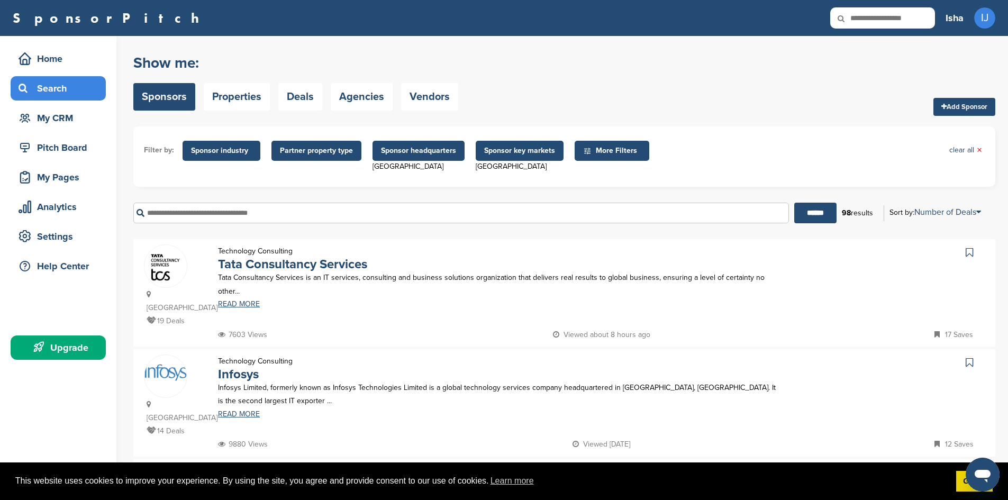
click at [311, 64] on h2 "Show me:" at bounding box center [295, 62] width 325 height 19
drag, startPoint x: 311, startPoint y: 64, endPoint x: 282, endPoint y: 58, distance: 30.3
click at [282, 58] on h2 "Show me:" at bounding box center [295, 62] width 325 height 19
drag, startPoint x: 757, startPoint y: 54, endPoint x: 662, endPoint y: 61, distance: 95.6
click at [662, 61] on div "Show me: Sponsors Properties Deals Agencies Vendors Add Sponsor" at bounding box center [564, 82] width 862 height 67
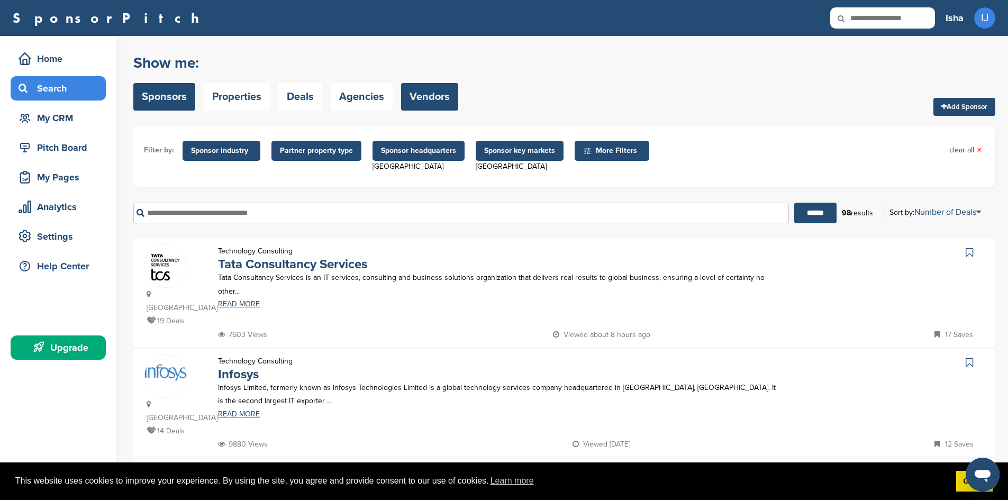
click at [444, 105] on link "Vendors" at bounding box center [429, 97] width 57 height 28
drag, startPoint x: 444, startPoint y: 105, endPoint x: 604, endPoint y: 73, distance: 163.2
click at [604, 73] on div "Show me: Sponsors Properties Deals Agencies Vendors Add Sponsor" at bounding box center [564, 82] width 862 height 67
drag, startPoint x: 462, startPoint y: 58, endPoint x: 399, endPoint y: 56, distance: 62.5
click at [399, 56] on h2 "Show me:" at bounding box center [295, 62] width 325 height 19
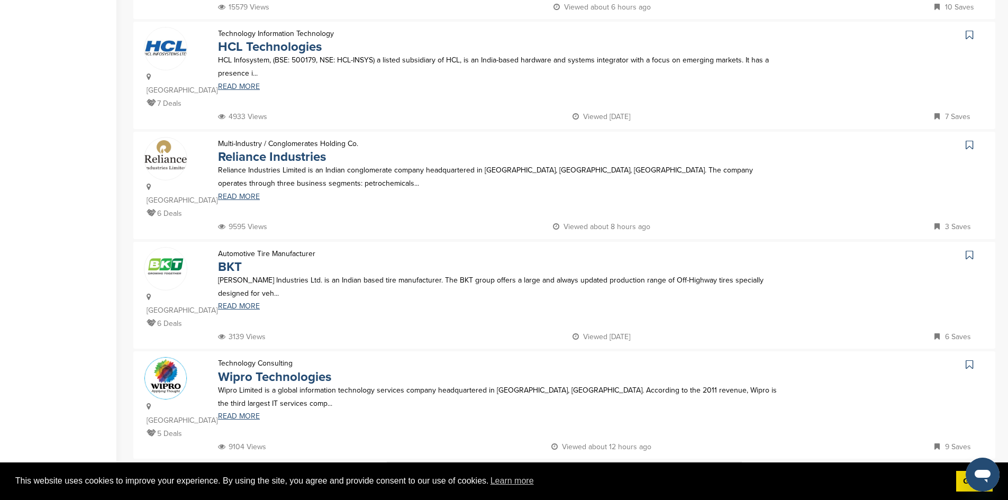
scroll to position [900, 0]
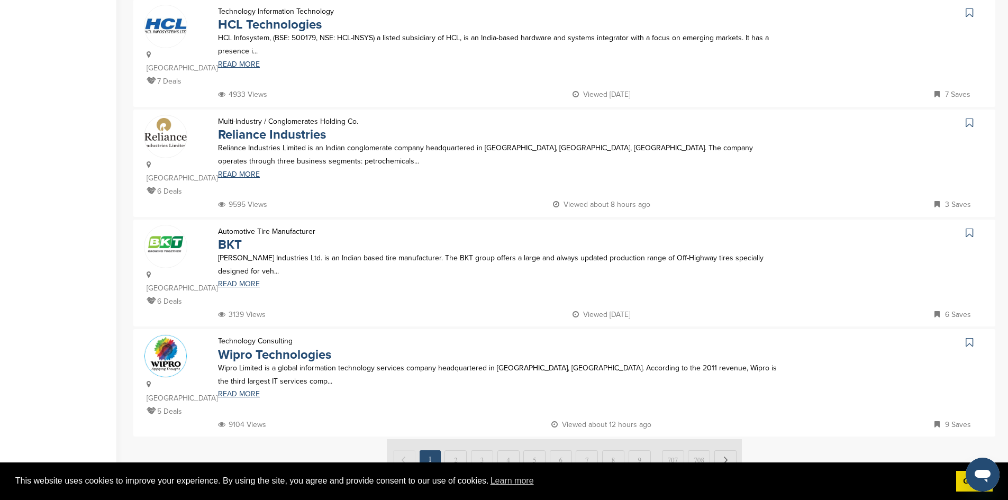
drag, startPoint x: 2, startPoint y: 181, endPoint x: 2, endPoint y: 119, distance: 61.9
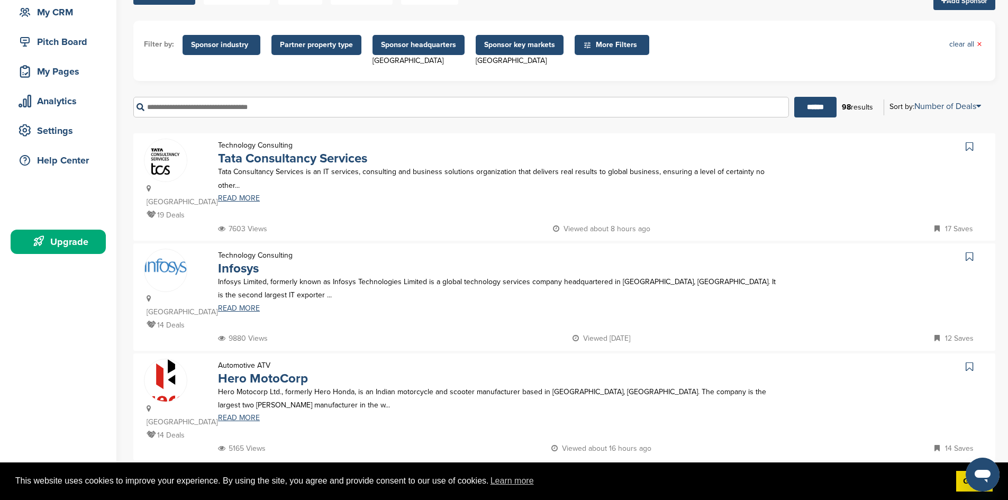
scroll to position [0, 0]
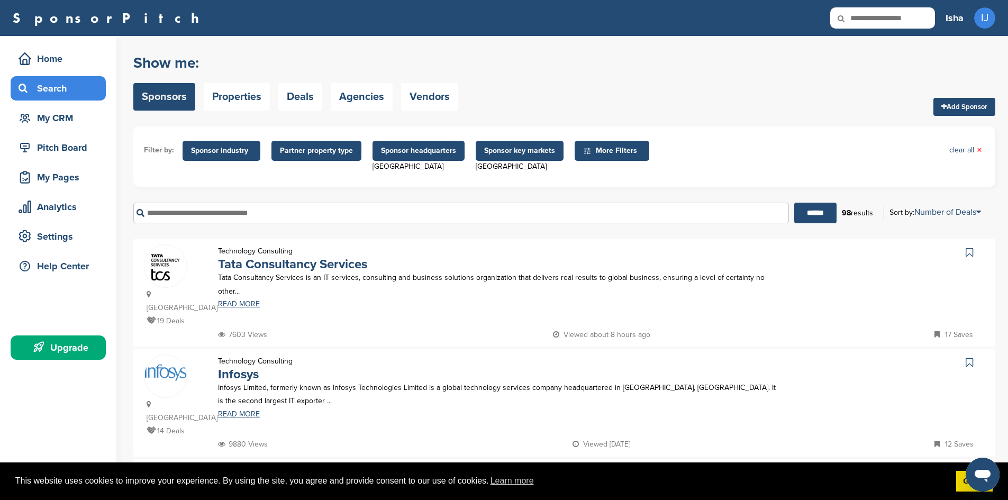
click at [210, 148] on span "Sponsor industry" at bounding box center [221, 151] width 61 height 12
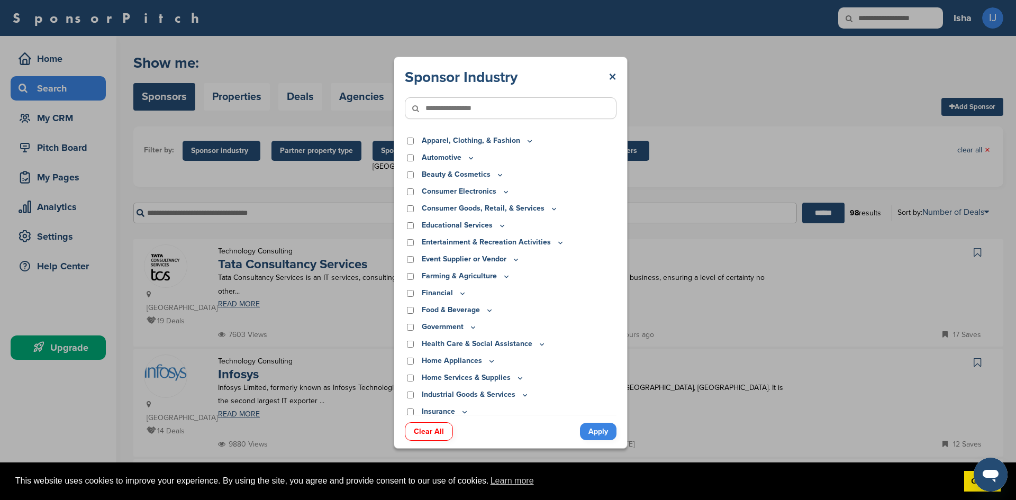
click at [406, 277] on div "Farming & Agriculture" at bounding box center [511, 276] width 212 height 12
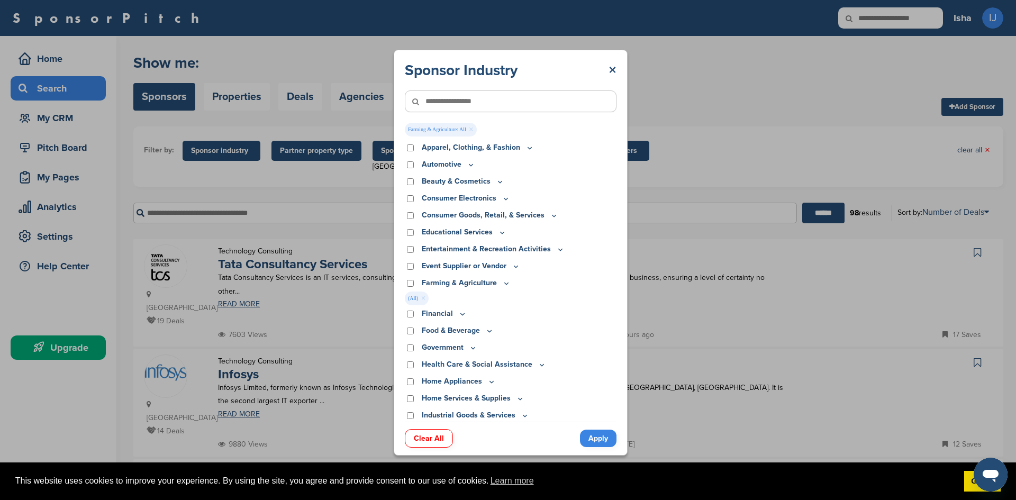
click at [598, 436] on link "Apply" at bounding box center [598, 438] width 37 height 17
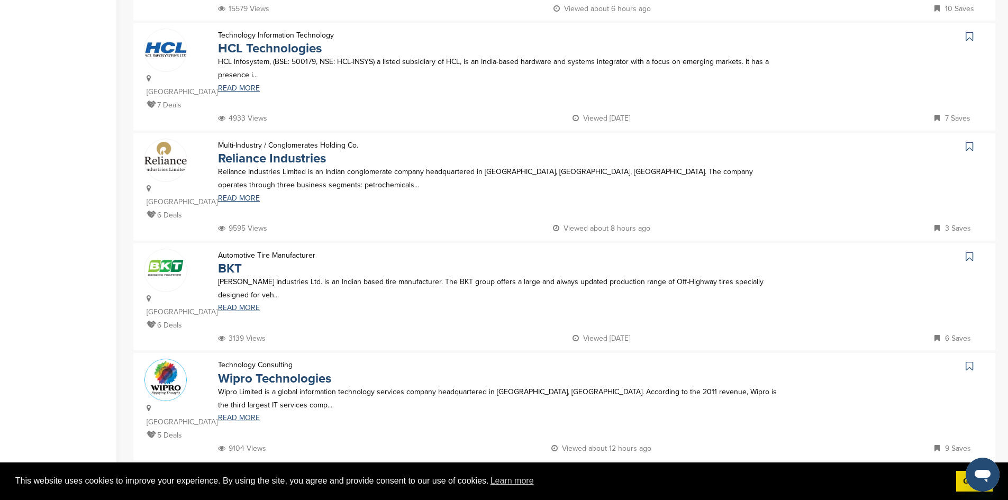
scroll to position [900, 0]
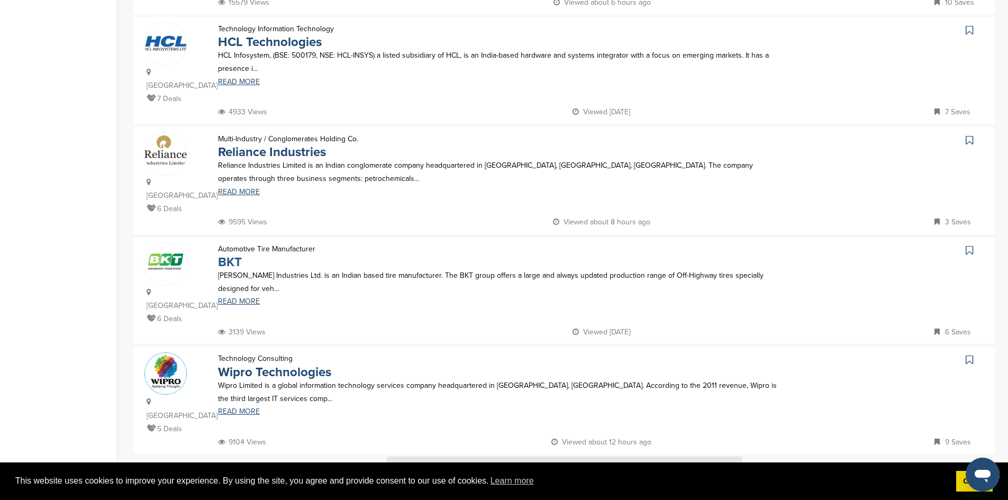
click at [240, 255] on link "BKT" at bounding box center [230, 262] width 24 height 15
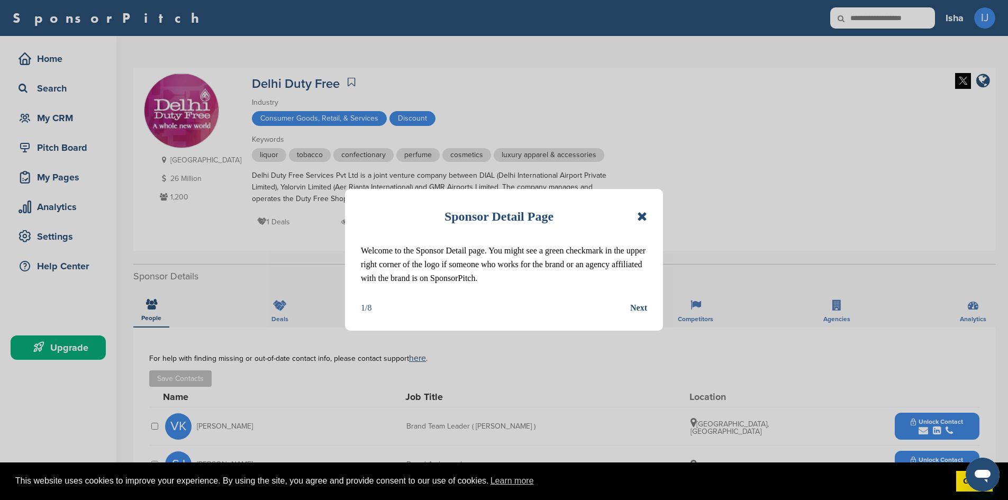
click at [645, 222] on icon at bounding box center [642, 216] width 10 height 13
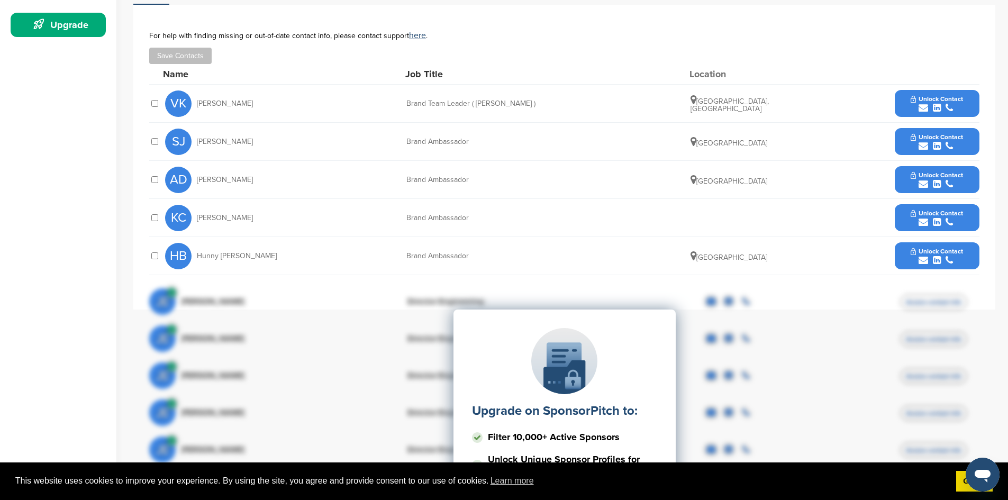
scroll to position [318, 0]
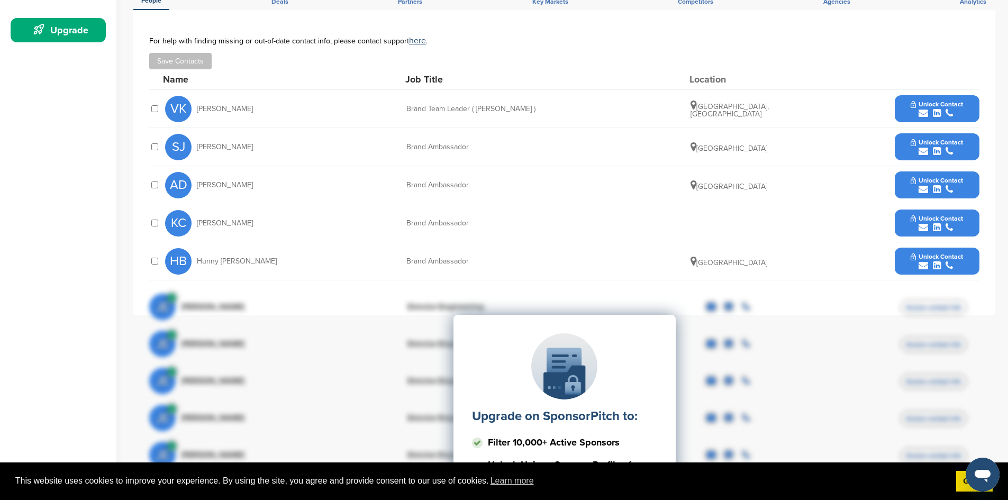
click at [915, 117] on div "submit" at bounding box center [937, 113] width 52 height 10
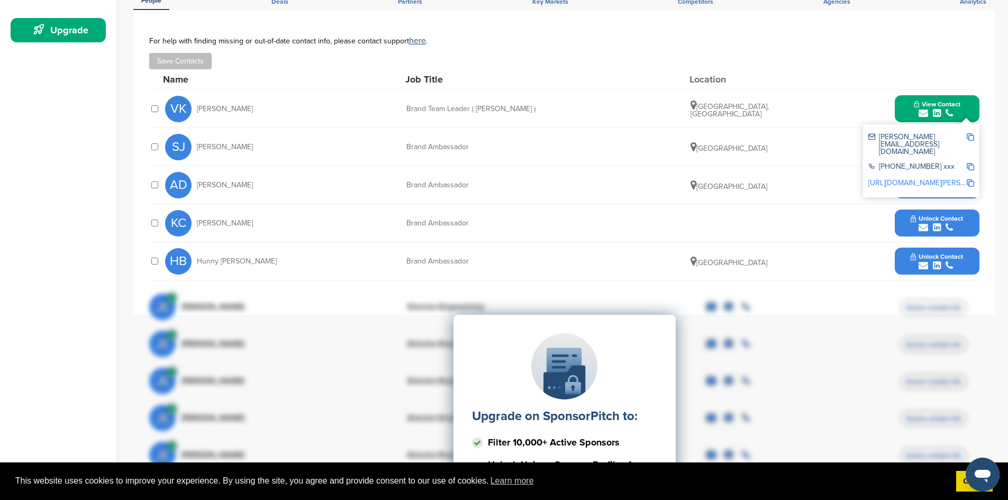
drag, startPoint x: 902, startPoint y: 49, endPoint x: 835, endPoint y: 32, distance: 69.4
click at [835, 32] on div "**********" at bounding box center [564, 162] width 862 height 305
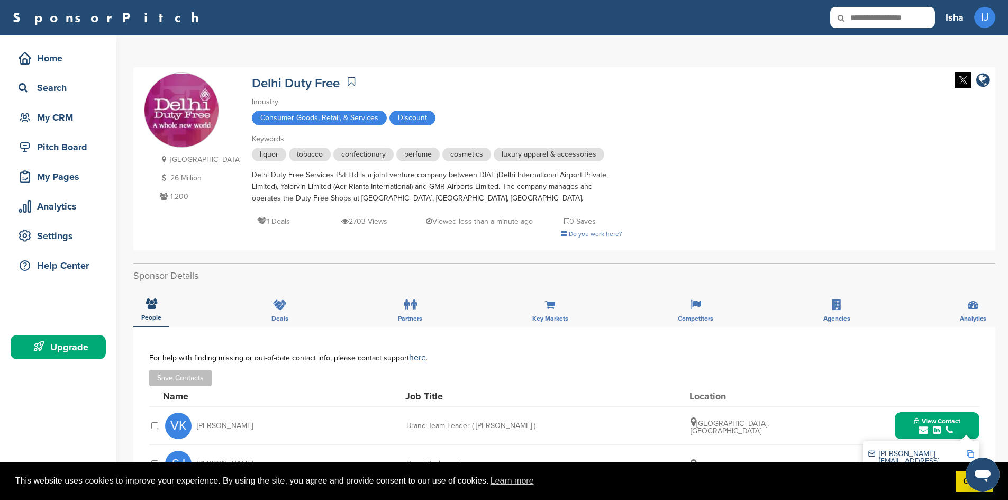
scroll to position [0, 0]
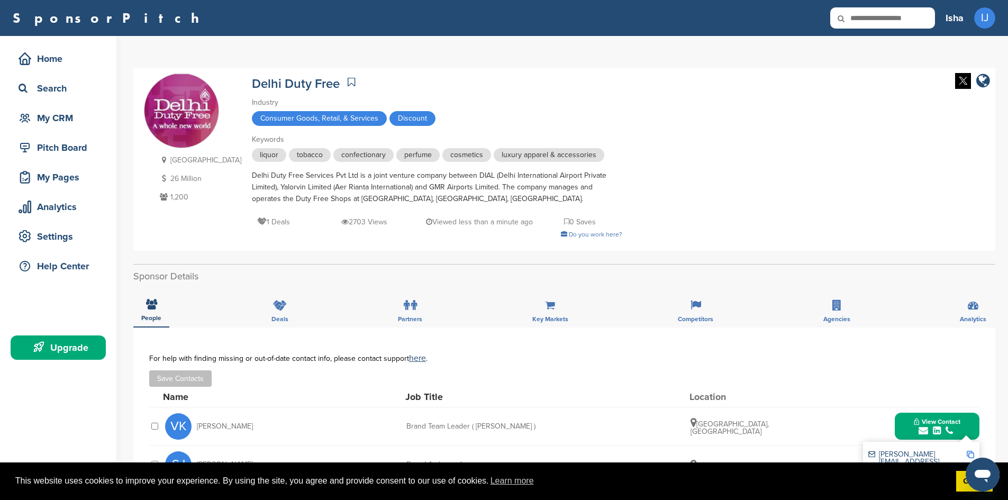
click at [413, 447] on div "SJ Sahil Jindal Brand Ambassador Delhi Unlock Contact" at bounding box center [572, 465] width 815 height 38
drag, startPoint x: 640, startPoint y: 87, endPoint x: 600, endPoint y: 64, distance: 46.2
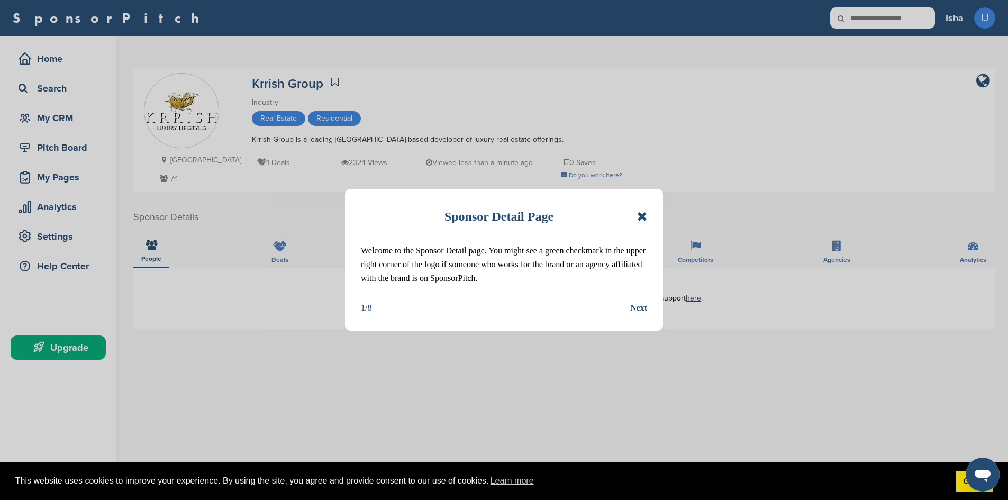
click at [643, 211] on icon at bounding box center [642, 216] width 10 height 13
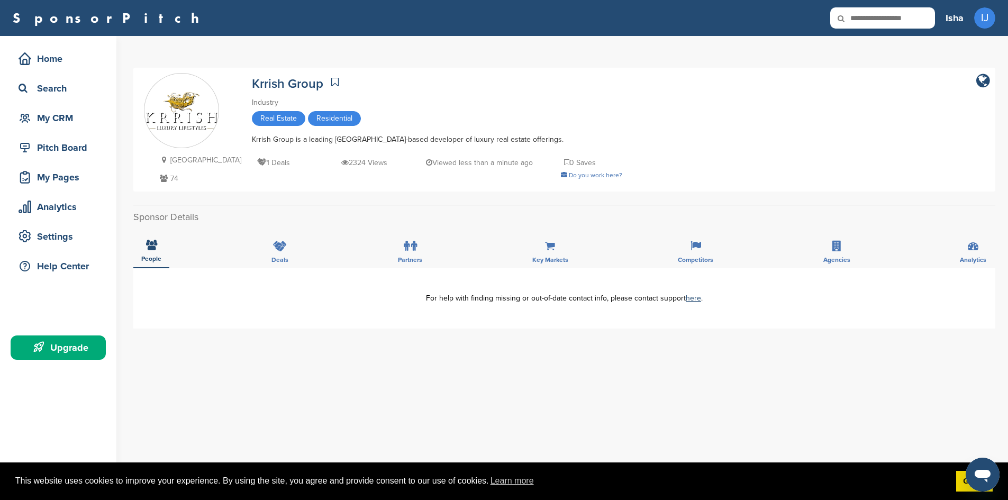
drag, startPoint x: 247, startPoint y: 346, endPoint x: 240, endPoint y: 368, distance: 22.8
click at [240, 368] on div "**********" at bounding box center [564, 479] width 862 height 423
drag, startPoint x: 674, startPoint y: 396, endPoint x: 587, endPoint y: 396, distance: 86.8
click at [587, 396] on div "**********" at bounding box center [564, 479] width 862 height 423
click at [693, 300] on link "here" at bounding box center [693, 298] width 15 height 9
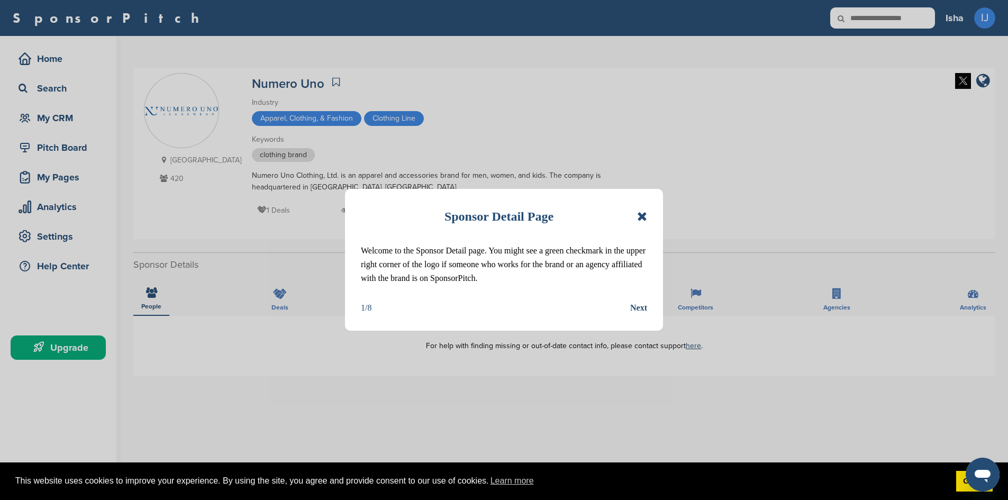
click at [647, 212] on div "Sponsor Detail Page Welcome to the Sponsor Detail page. You might see a green c…" at bounding box center [504, 260] width 318 height 142
click at [646, 214] on icon at bounding box center [642, 216] width 10 height 13
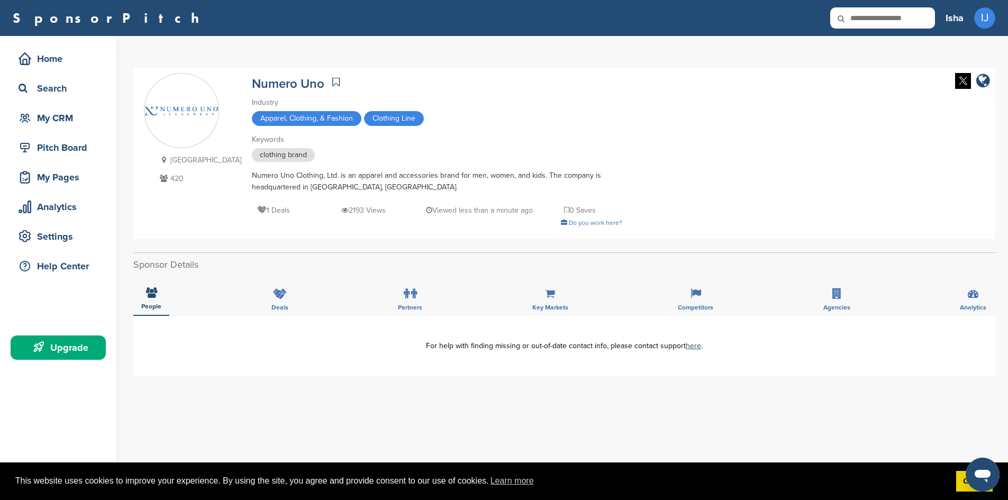
click at [644, 213] on div "India 420 Numero Uno Industry Apparel, Clothing, & Fashion Clothing Line Keywor…" at bounding box center [564, 153] width 841 height 161
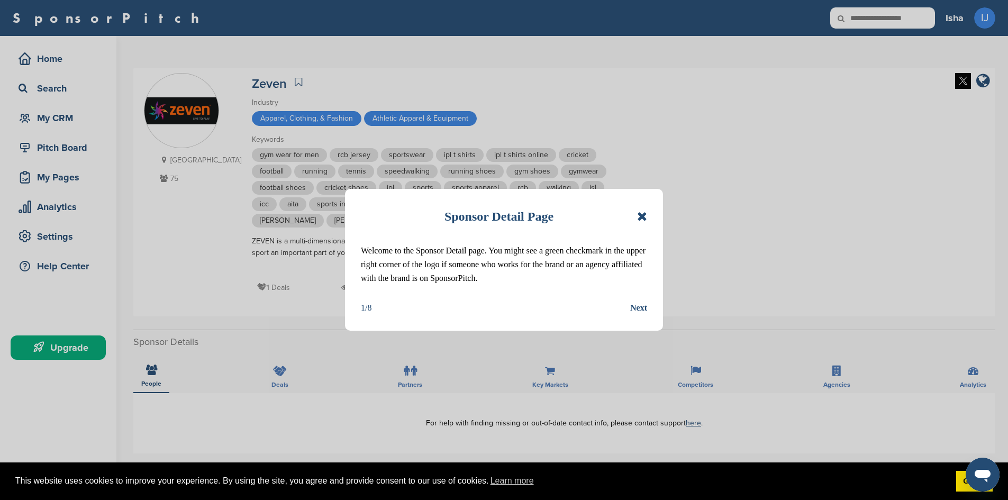
click at [647, 216] on icon at bounding box center [642, 216] width 10 height 13
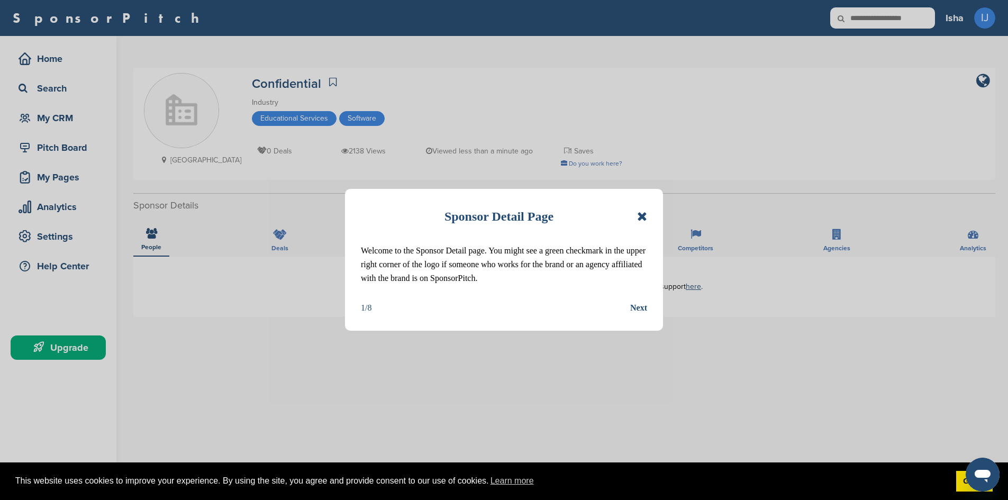
click at [644, 212] on icon at bounding box center [642, 216] width 10 height 13
